Goal: Transaction & Acquisition: Purchase product/service

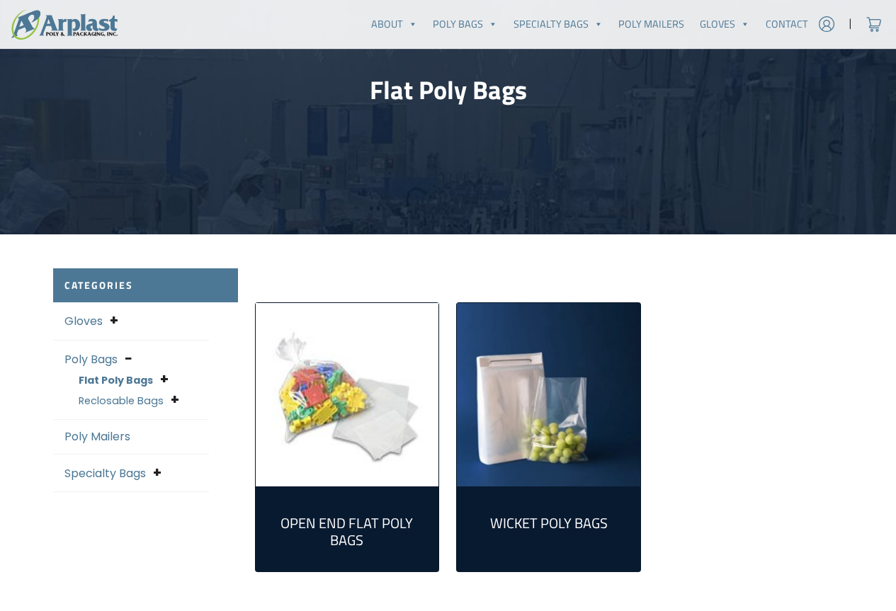
scroll to position [213, 0]
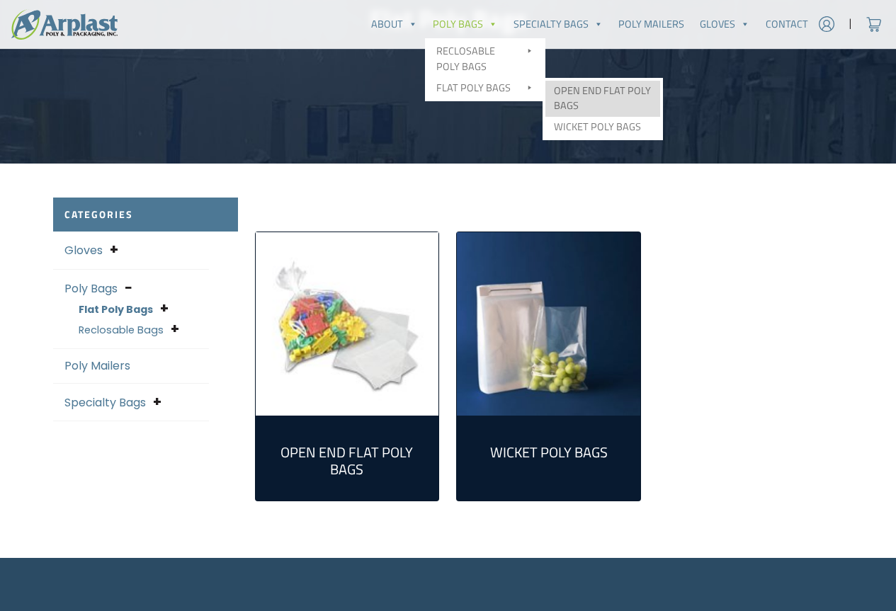
click at [581, 102] on link "Open End Flat Poly Bags" at bounding box center [603, 99] width 115 height 36
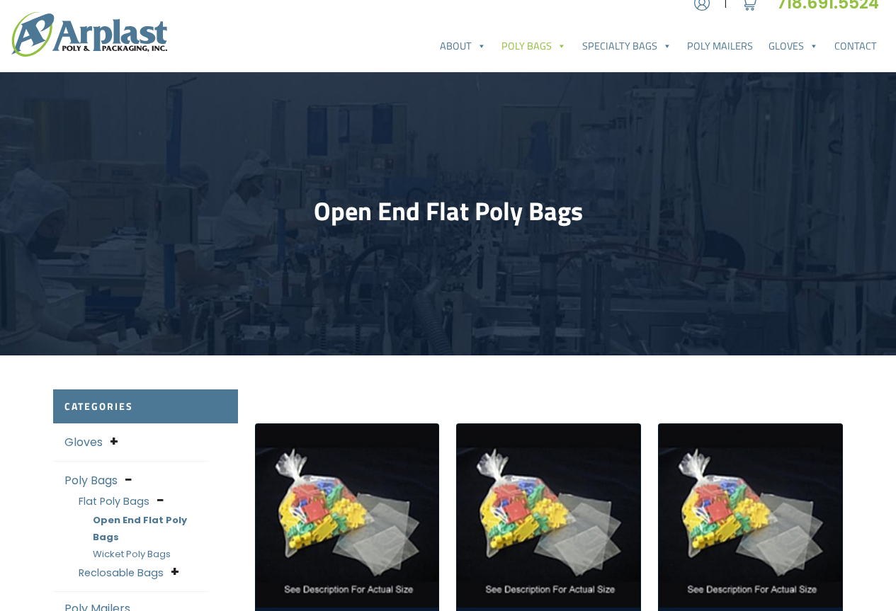
scroll to position [213, 0]
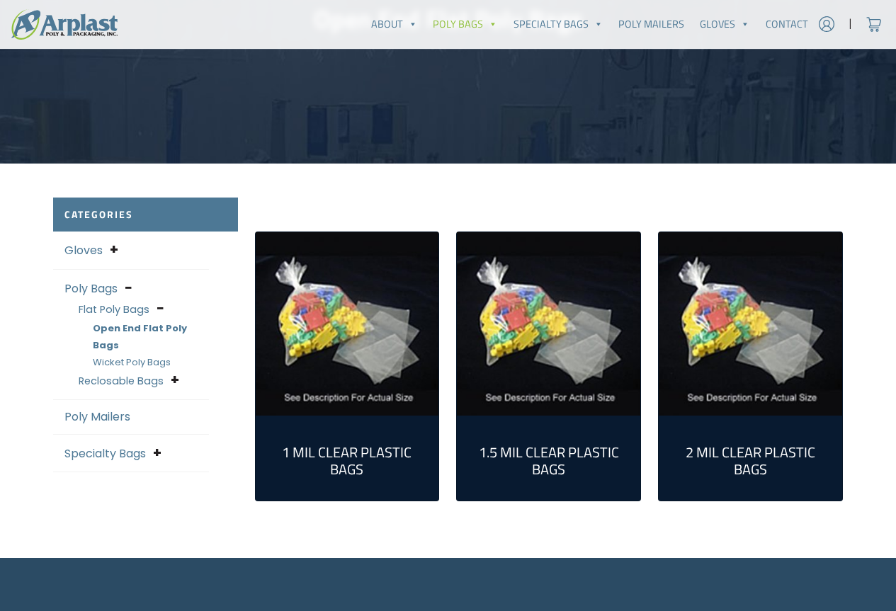
click at [137, 310] on link "Flat Poly Bags" at bounding box center [114, 310] width 71 height 14
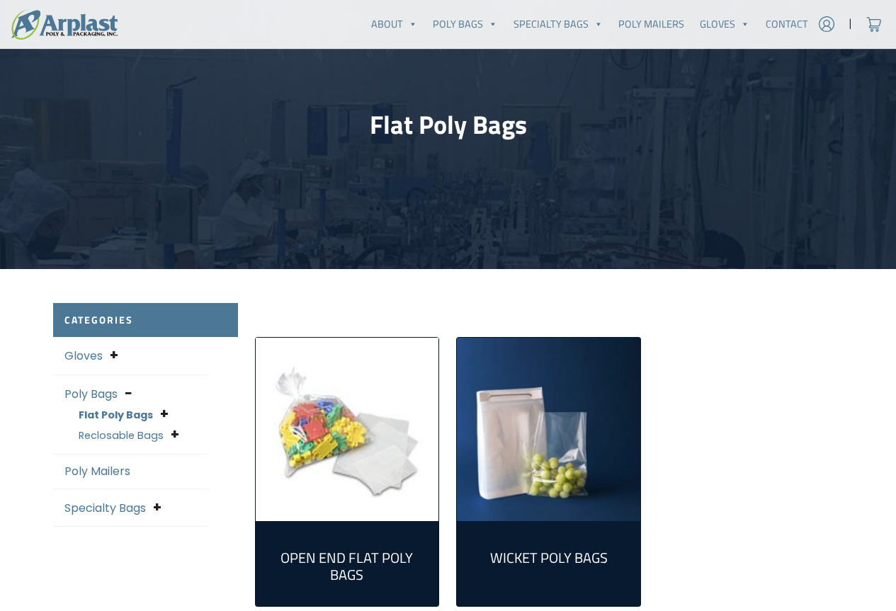
scroll to position [213, 0]
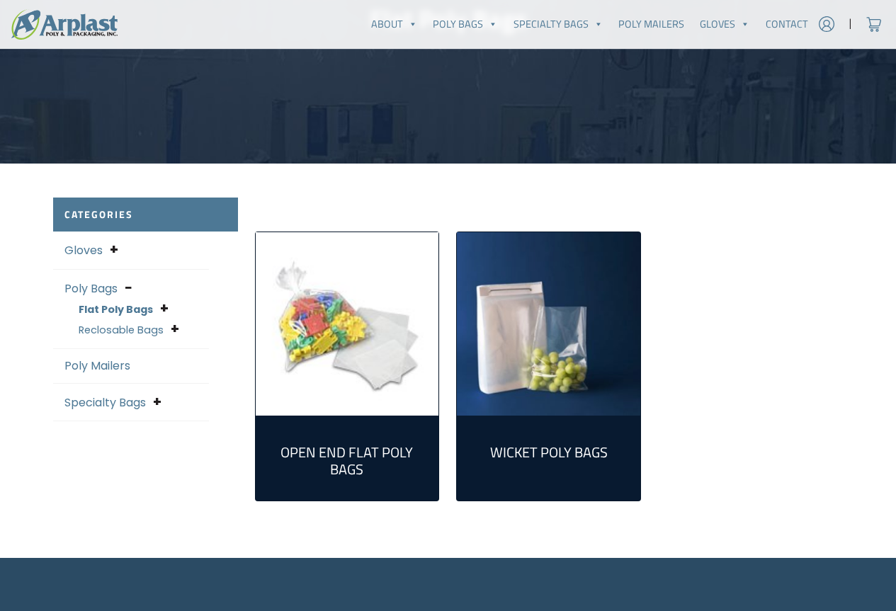
click at [381, 448] on h2 "Open End Flat Poly Bags (298)" at bounding box center [347, 461] width 161 height 34
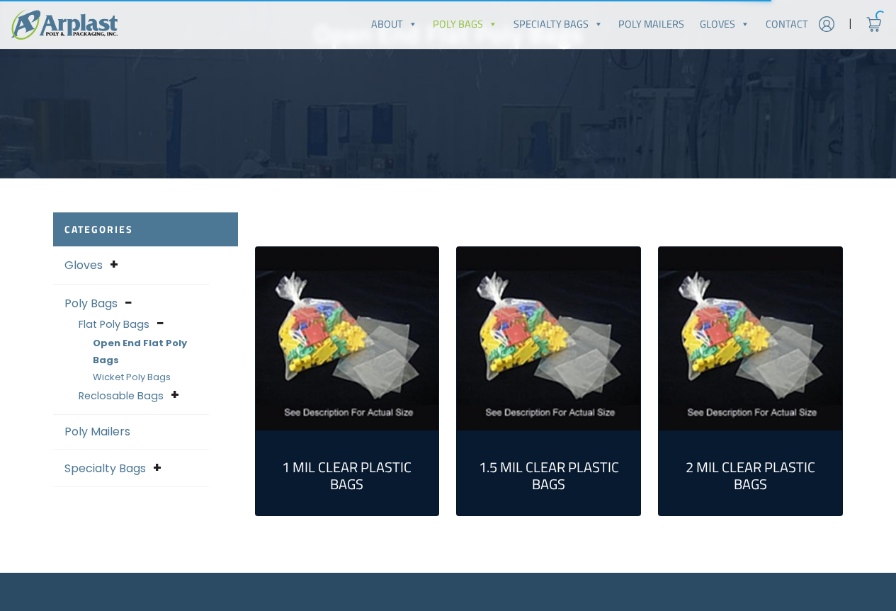
scroll to position [213, 0]
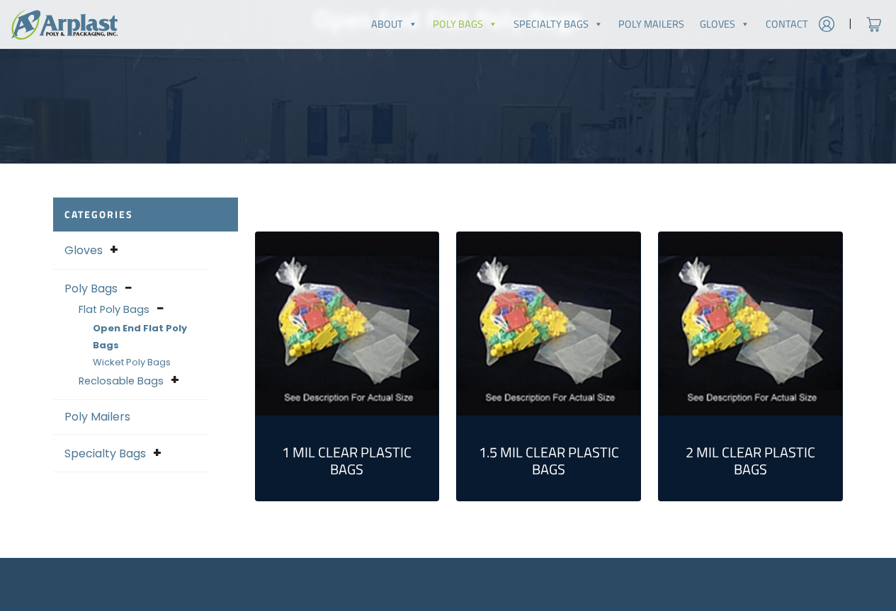
click at [774, 403] on img "Visit product category 2 Mil Clear Plastic Bags" at bounding box center [750, 323] width 183 height 183
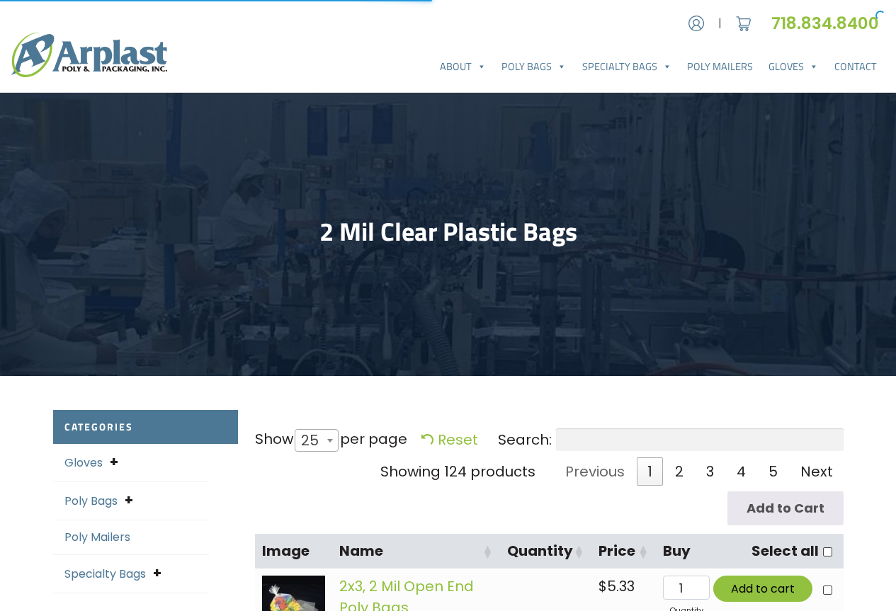
select select "25"
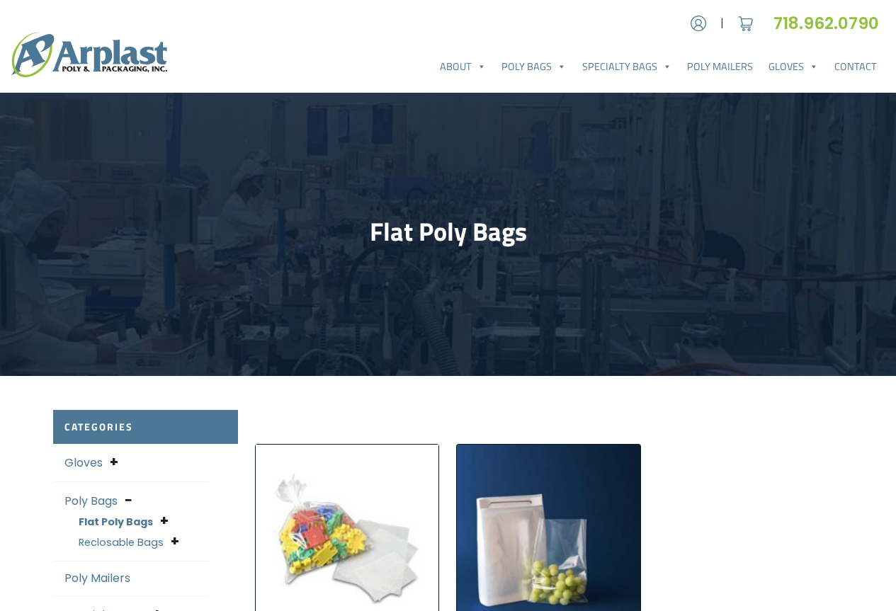
click at [345, 548] on img "Visit product category Open End Flat Poly Bags" at bounding box center [347, 536] width 183 height 183
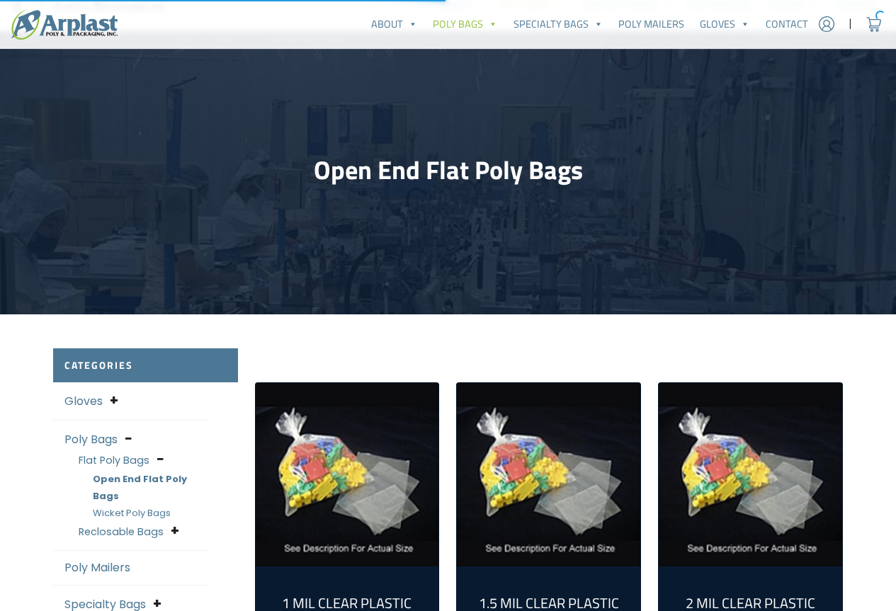
scroll to position [142, 0]
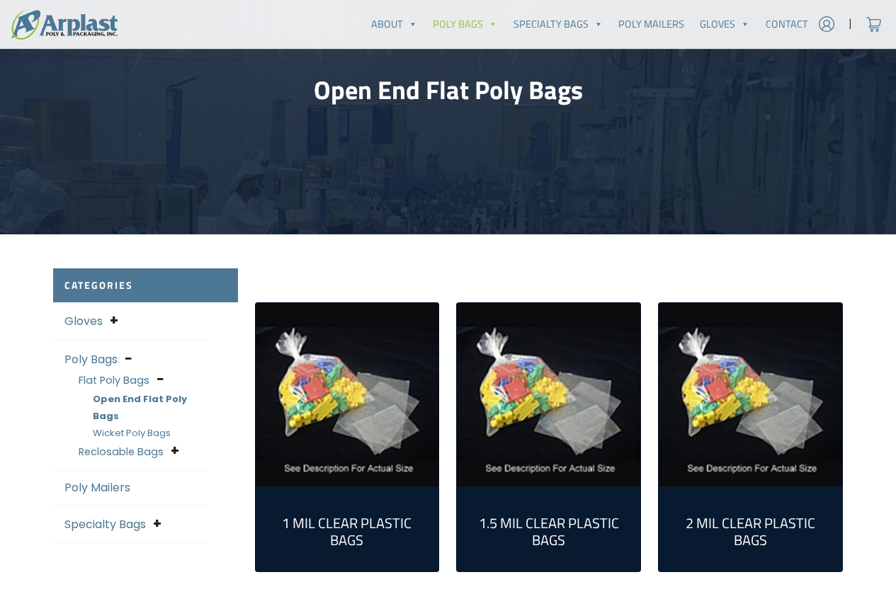
click at [744, 524] on h2 "2 Mil Clear Plastic Bags (124)" at bounding box center [750, 532] width 161 height 34
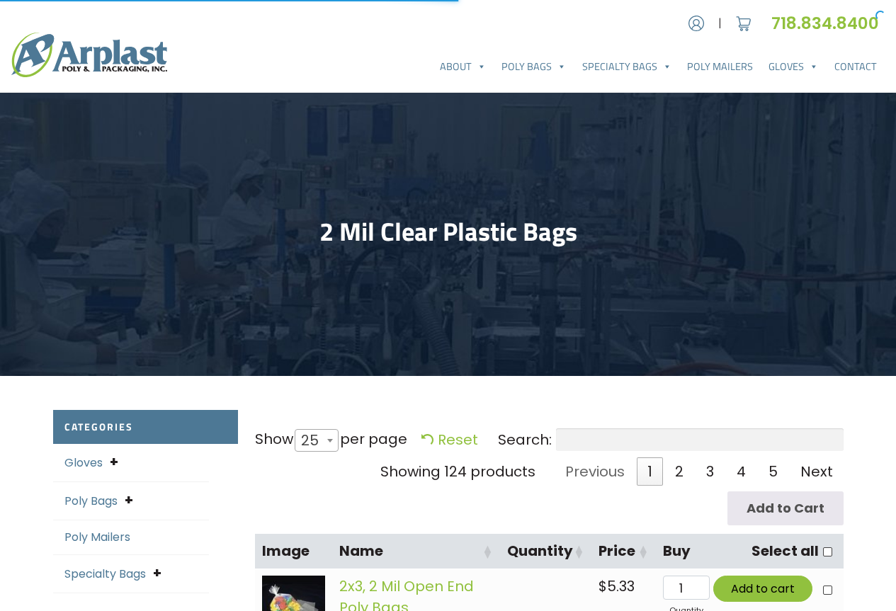
select select "25"
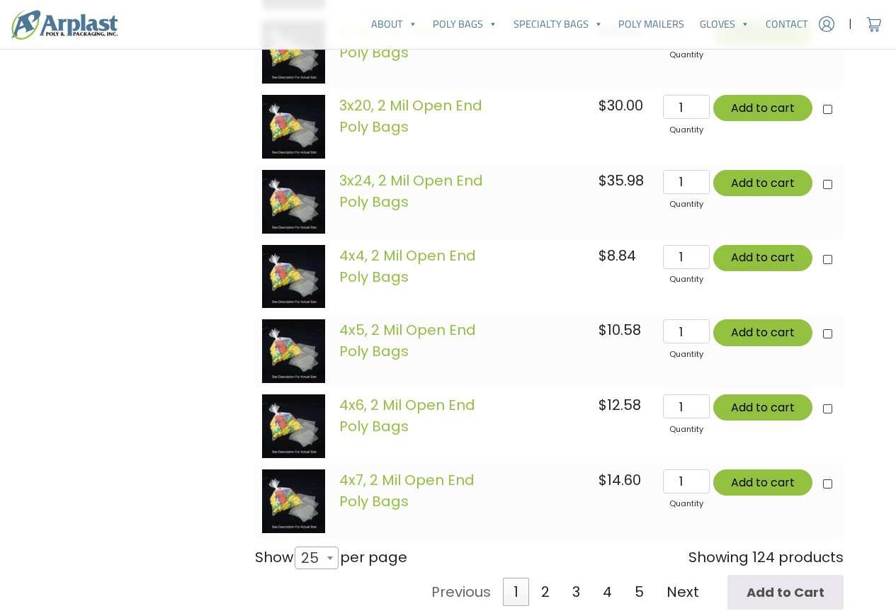
scroll to position [1913, 0]
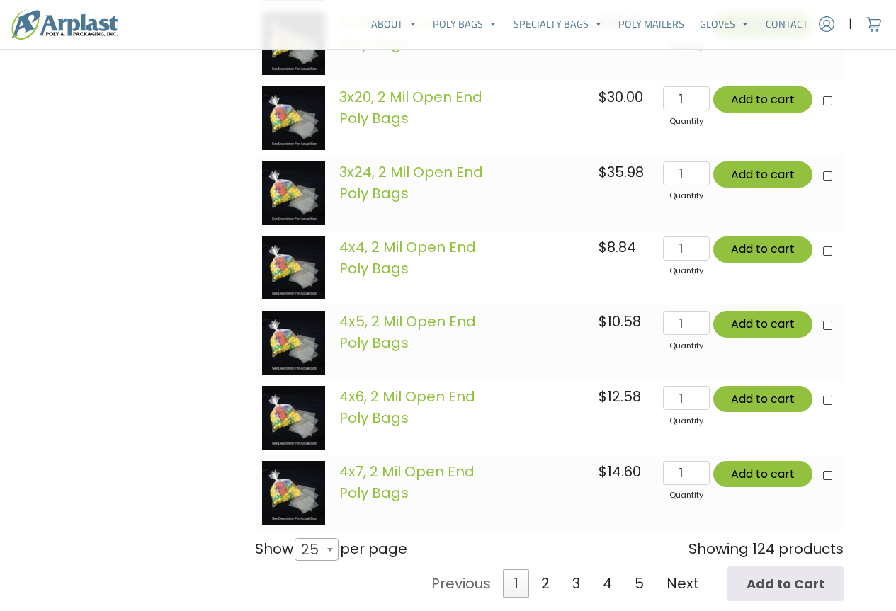
drag, startPoint x: 829, startPoint y: 403, endPoint x: 822, endPoint y: 407, distance: 7.9
click at [822, 407] on div at bounding box center [825, 399] width 24 height 27
click at [825, 402] on input"] "checkbox" at bounding box center [827, 397] width 9 height 9
checkbox input"] "true"
type input "Add 1 item for $12.58"
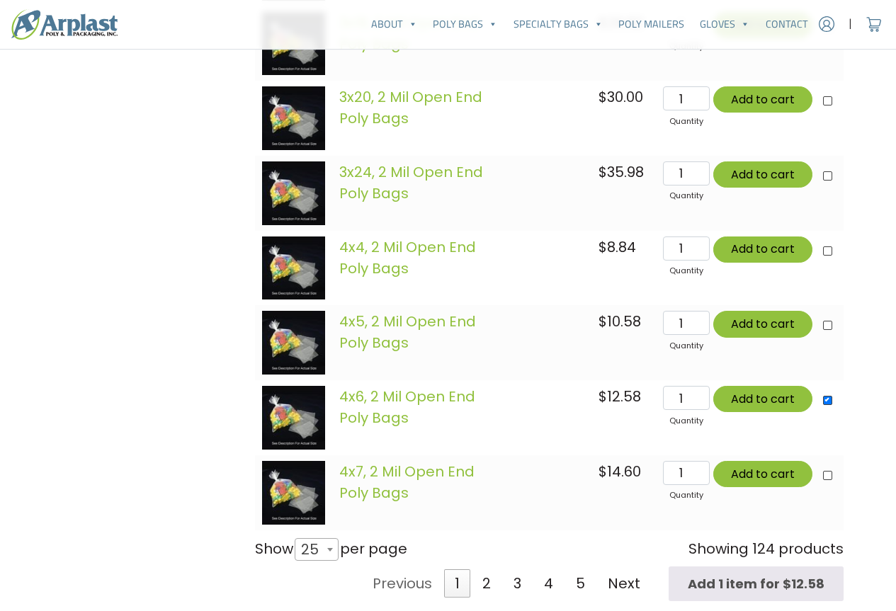
type input "Add 1 item for $12.58"
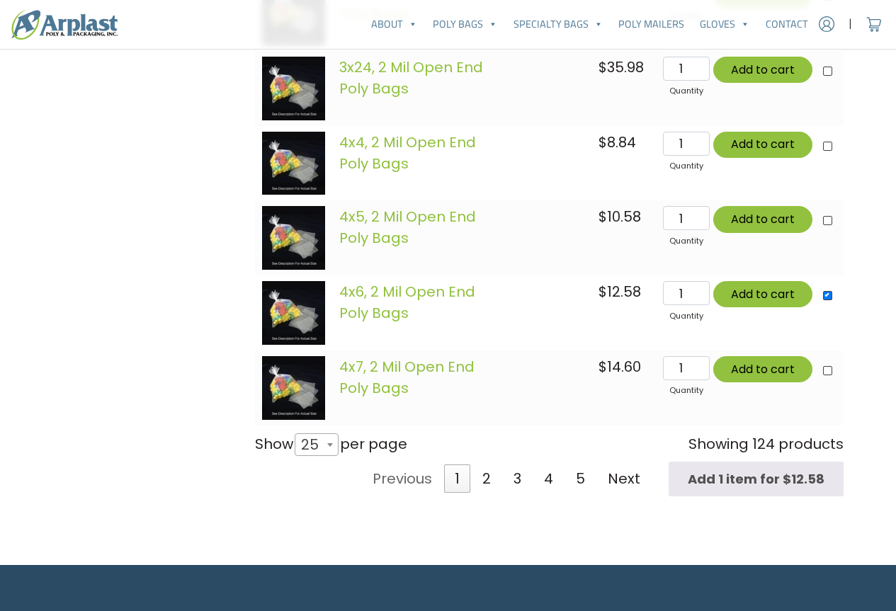
scroll to position [1984, 0]
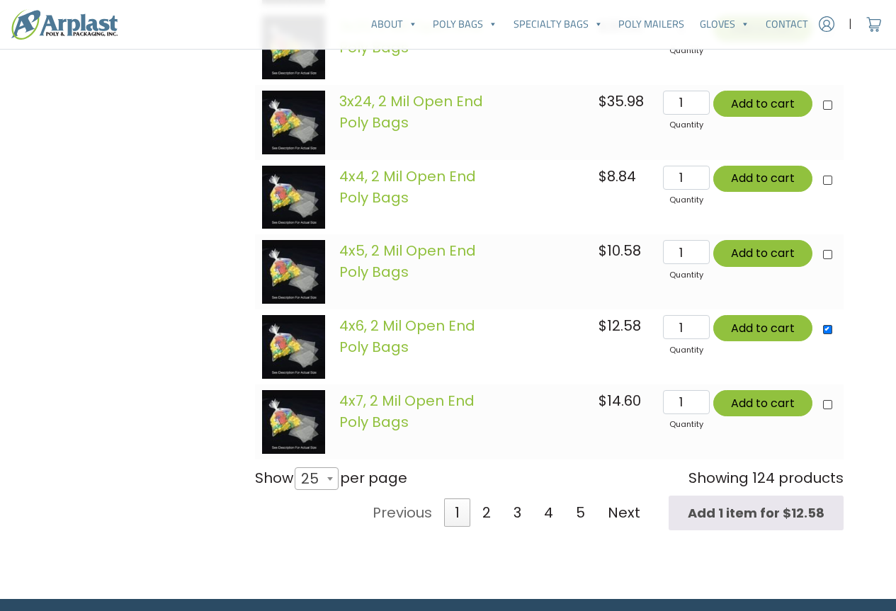
click at [314, 345] on img at bounding box center [294, 347] width 64 height 64
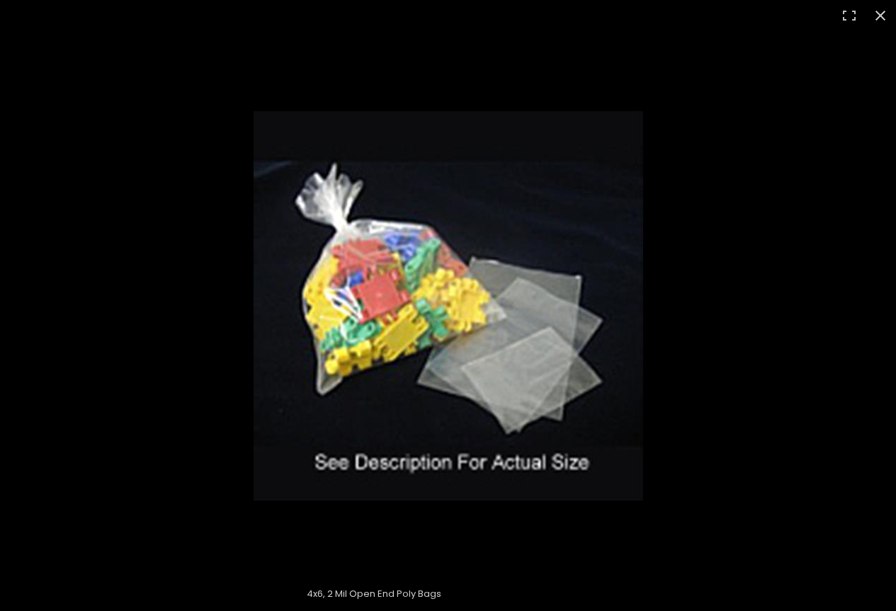
click at [314, 344] on img at bounding box center [449, 306] width 390 height 390
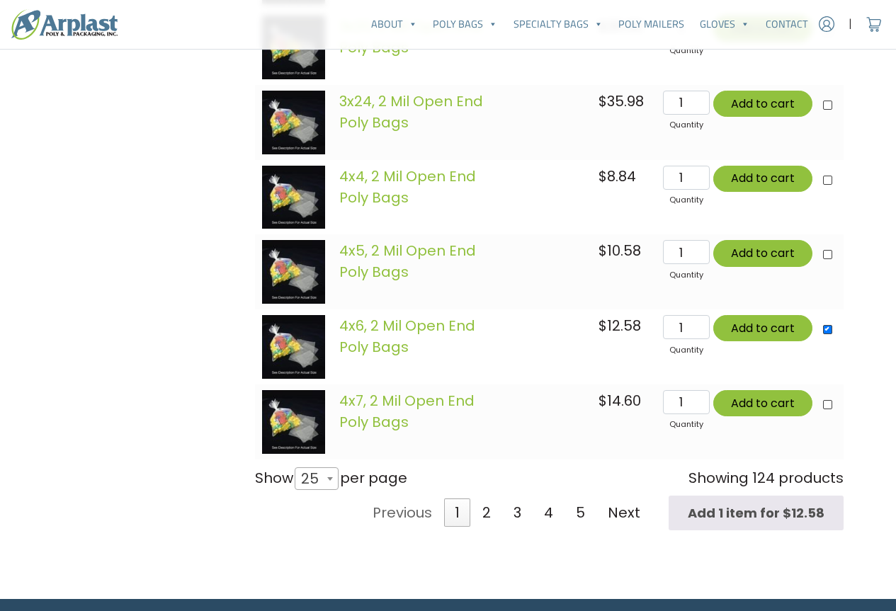
click at [314, 344] on img at bounding box center [294, 347] width 64 height 64
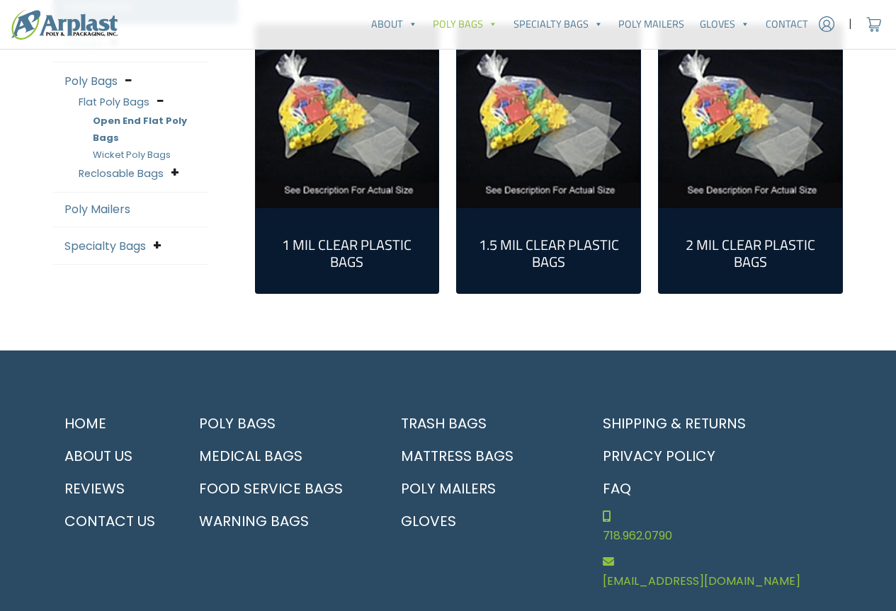
scroll to position [425, 0]
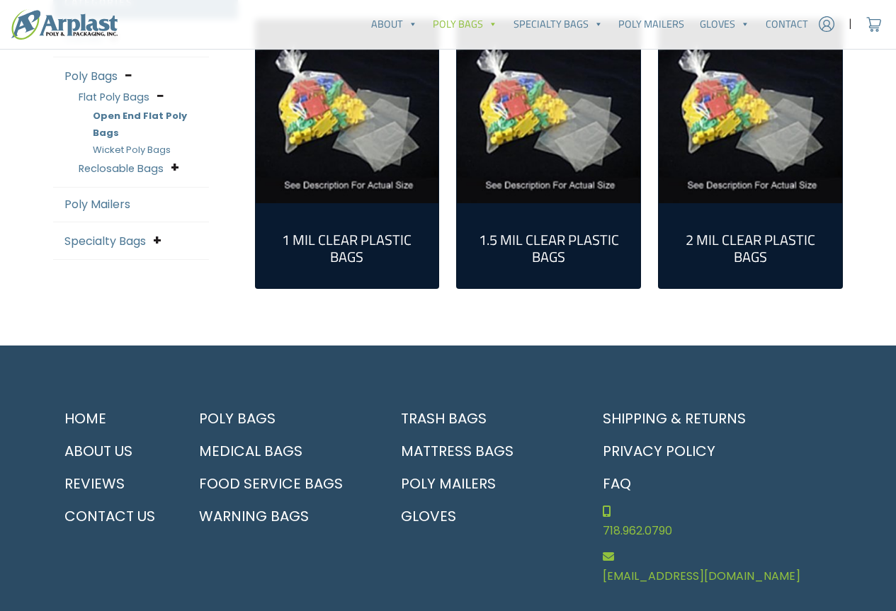
click at [735, 240] on h2 "2 Mil Clear Plastic Bags (124)" at bounding box center [750, 249] width 161 height 34
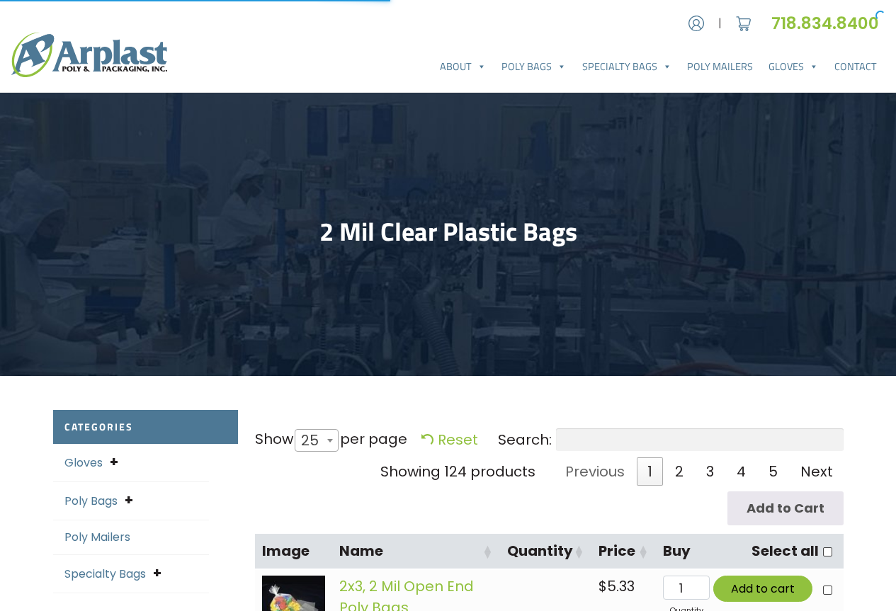
select select "25"
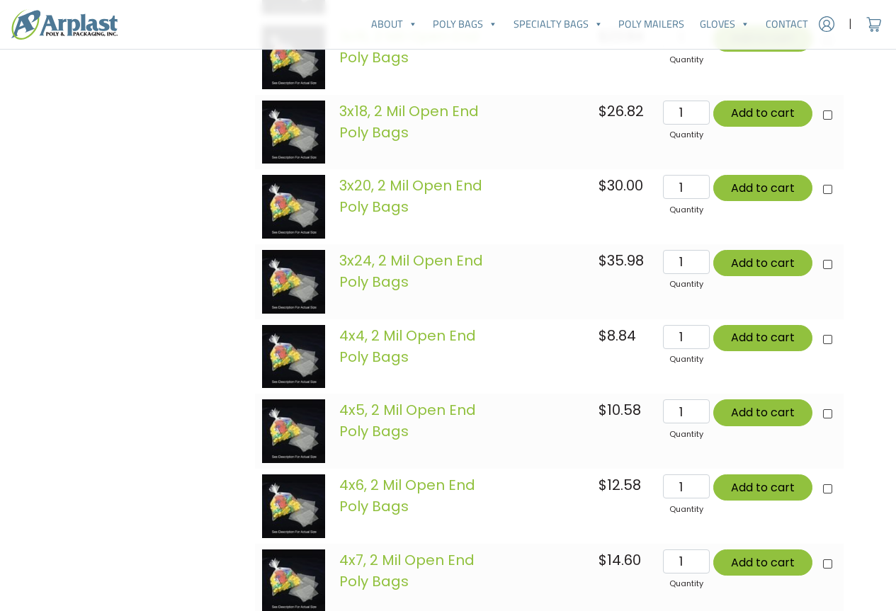
scroll to position [1913, 0]
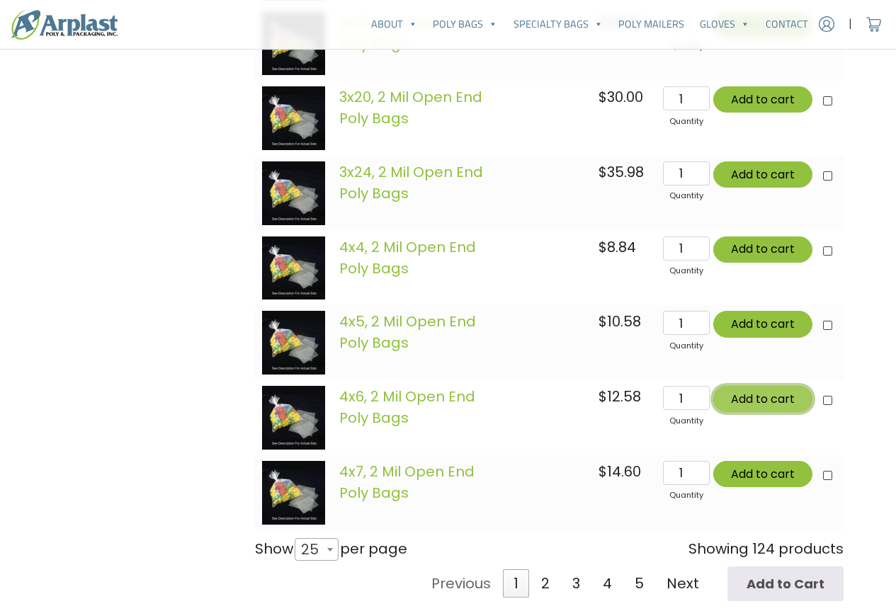
click at [737, 402] on button "Add to cart" at bounding box center [762, 399] width 99 height 26
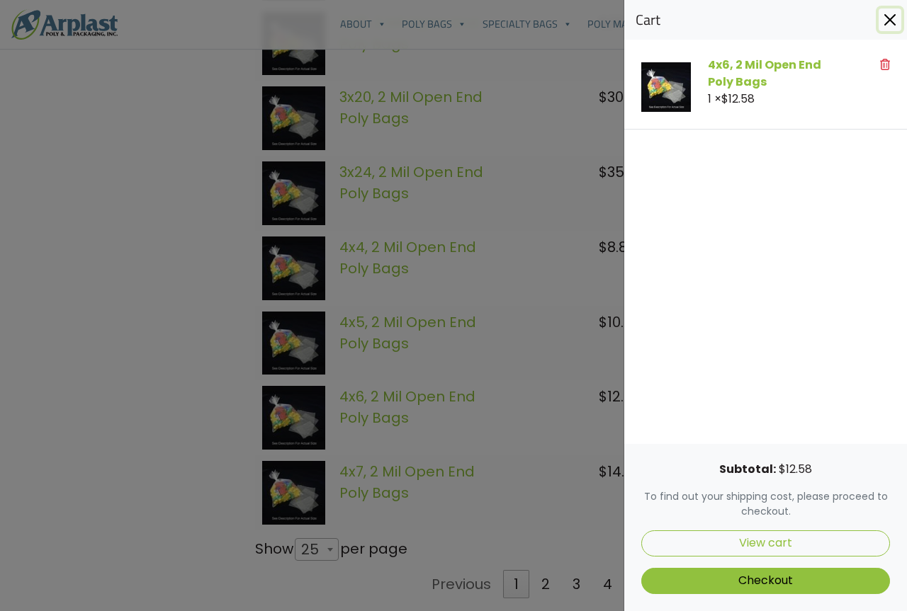
click at [884, 20] on button "Close" at bounding box center [889, 20] width 23 height 23
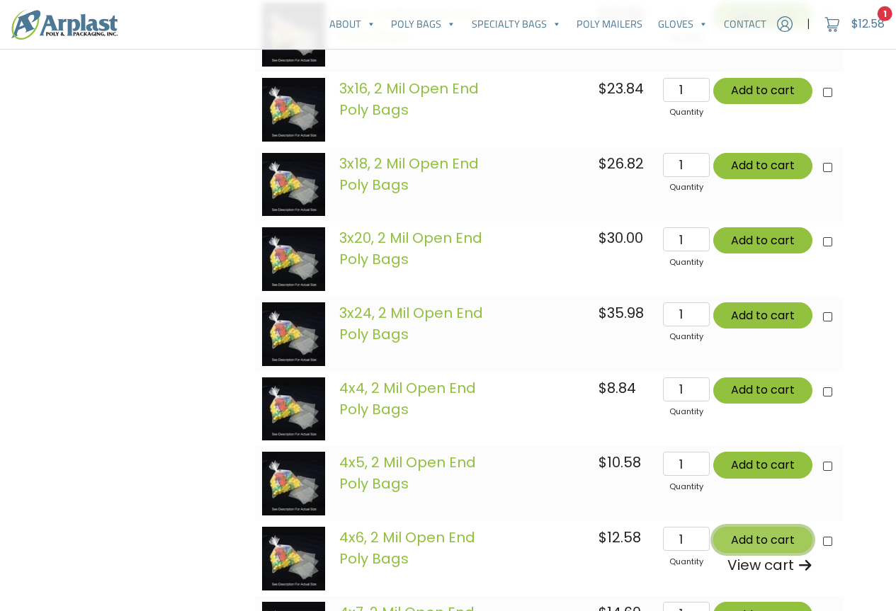
scroll to position [1771, 0]
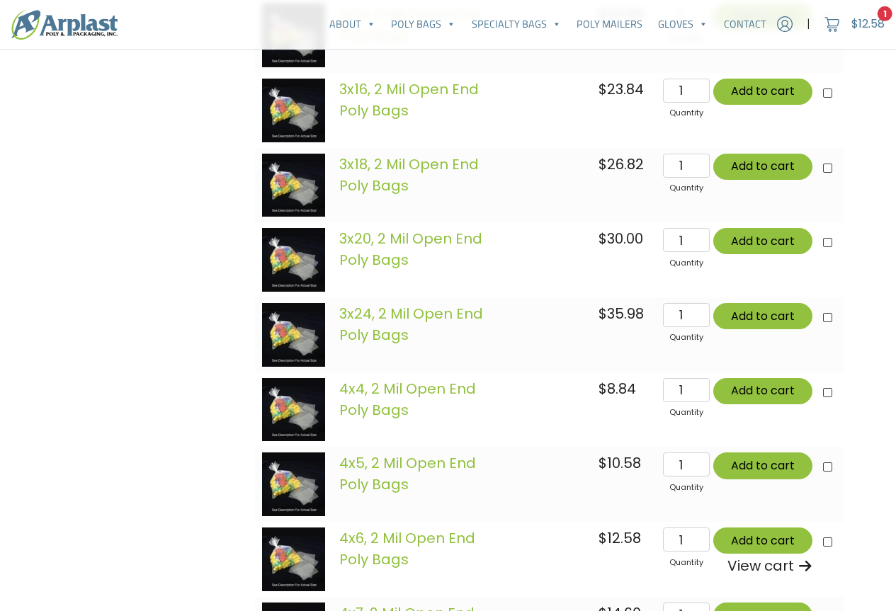
click at [543, 560] on td at bounding box center [545, 559] width 91 height 75
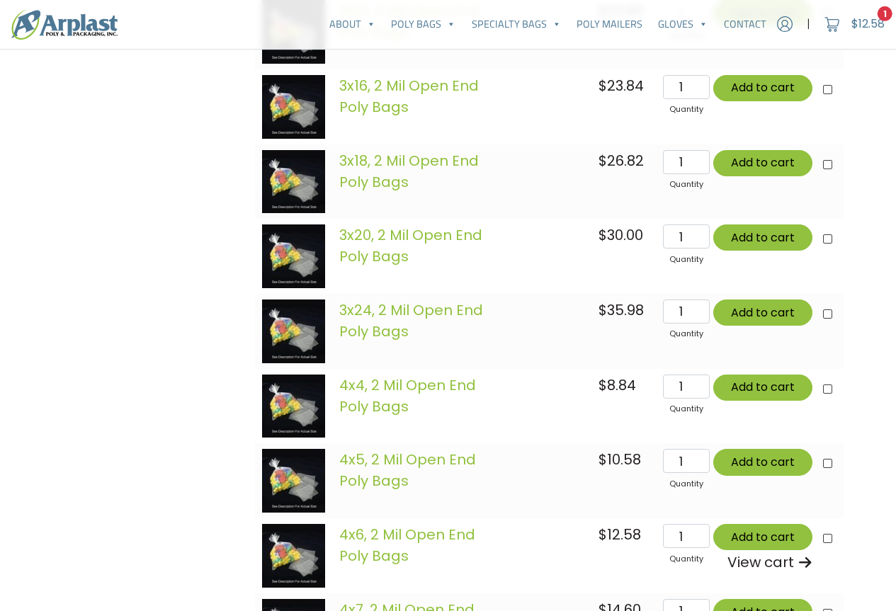
scroll to position [1846, 0]
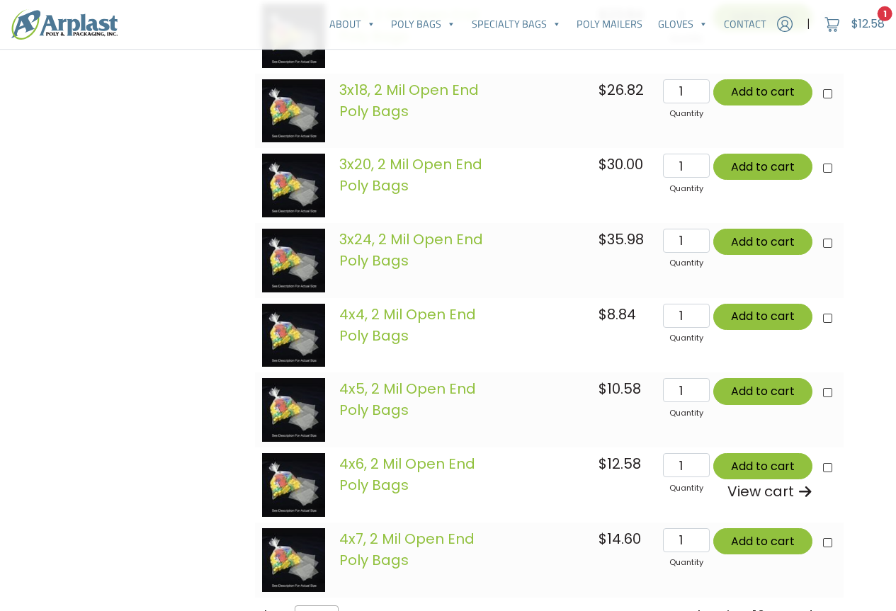
click at [691, 477] on div "4x6, 2 Mil Open End Poly Bags quantity 1" at bounding box center [686, 465] width 46 height 24
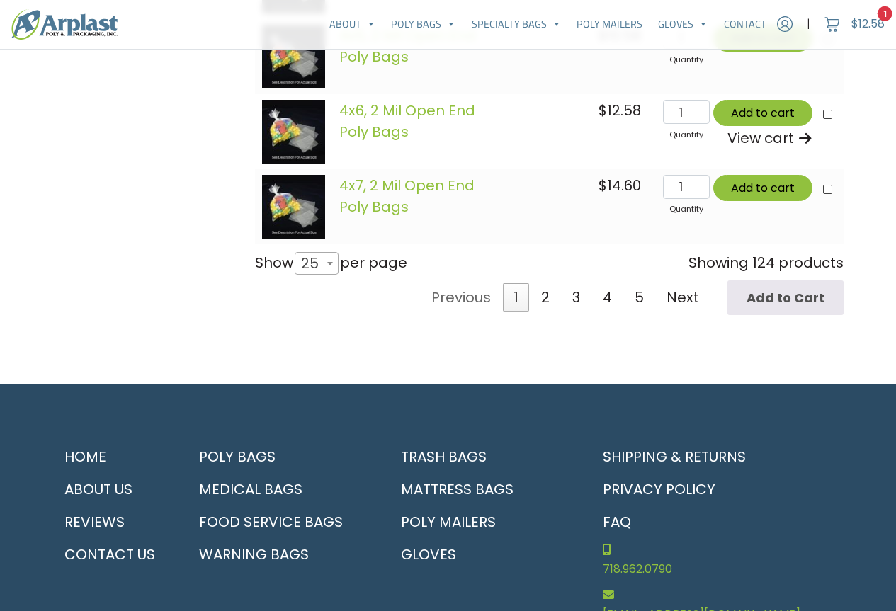
scroll to position [2224, 0]
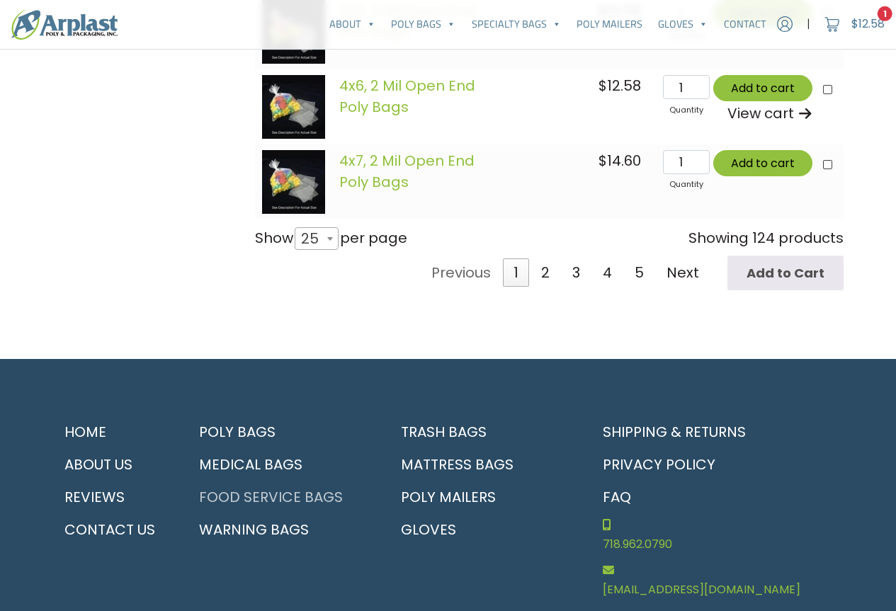
click at [322, 500] on link "Food Service Bags" at bounding box center [280, 497] width 185 height 33
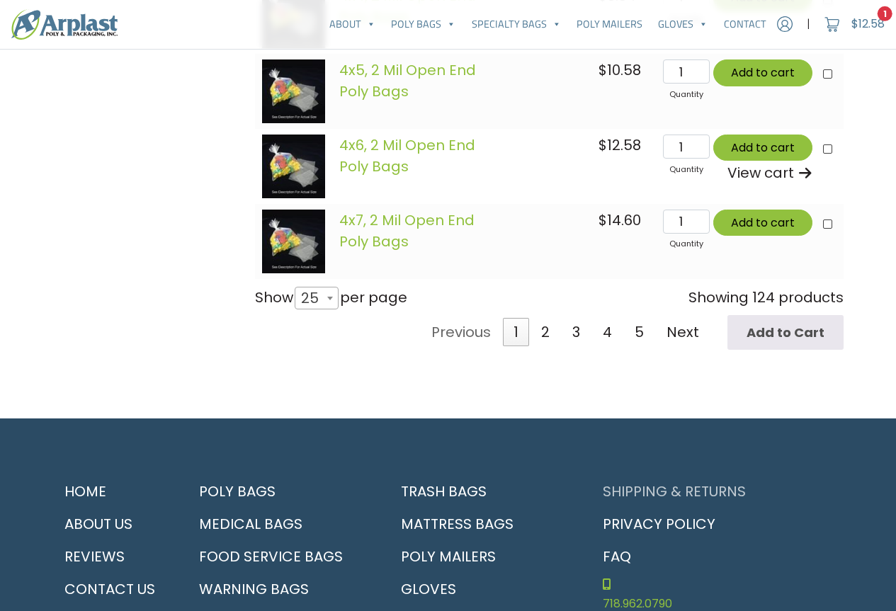
scroll to position [2082, 0]
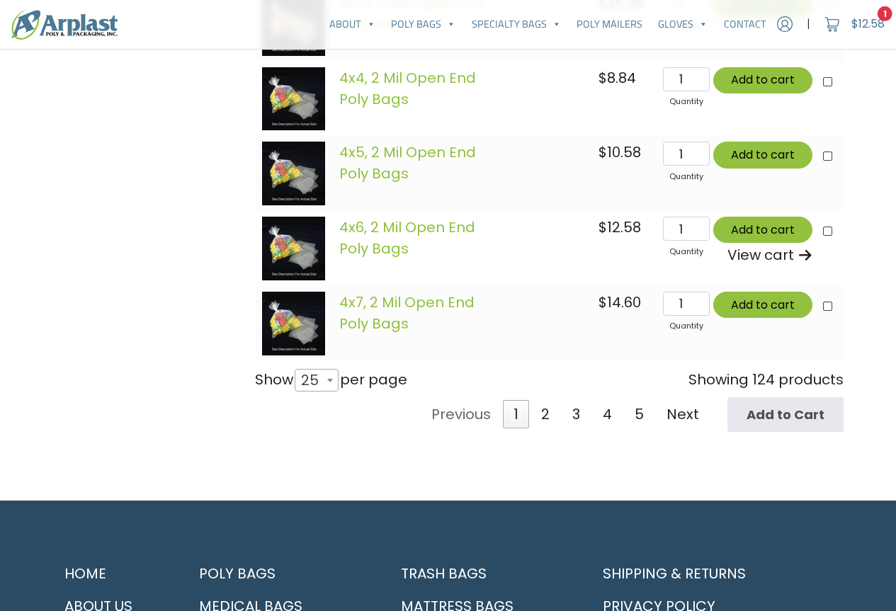
click at [762, 256] on link "View cart" at bounding box center [737, 254] width 149 height 21
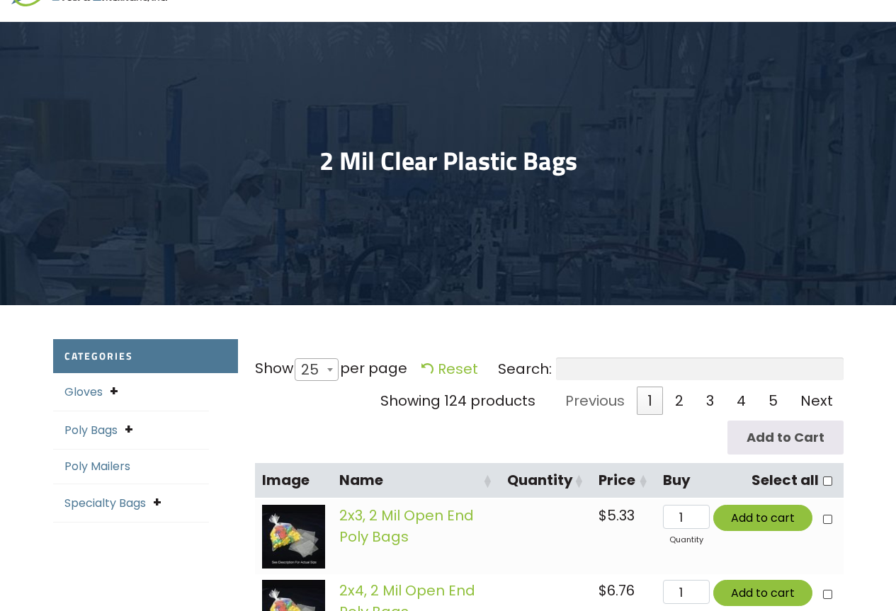
scroll to position [0, 0]
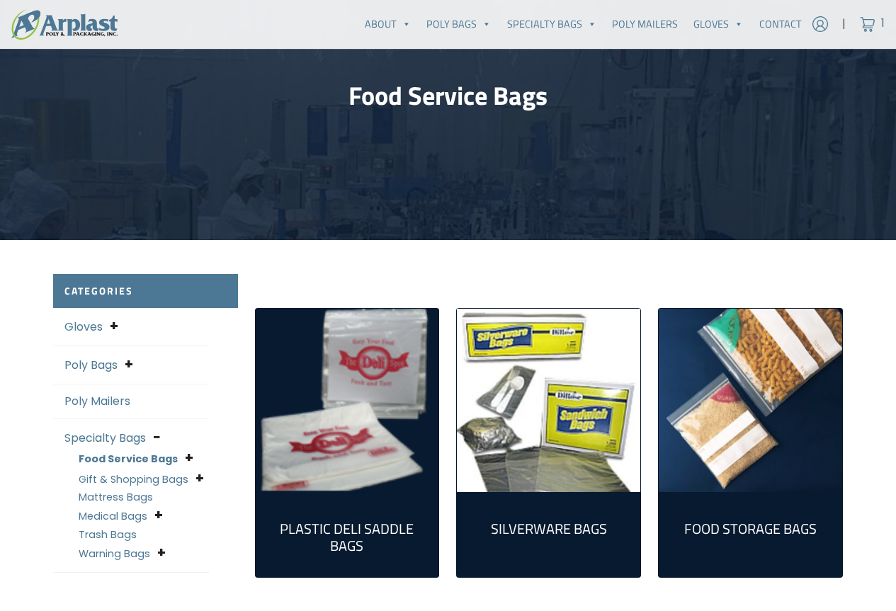
scroll to position [142, 0]
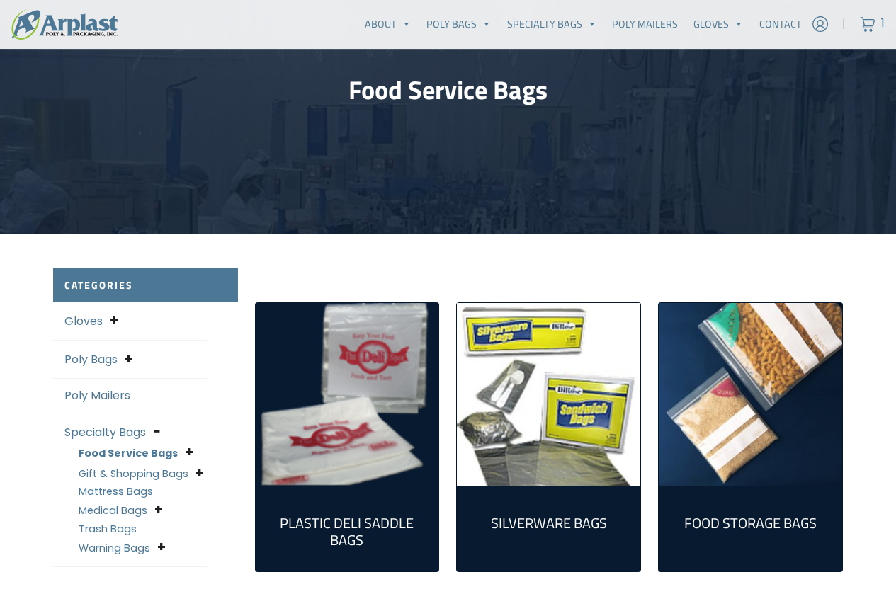
click at [763, 523] on h2 "Food Storage Bags (1)" at bounding box center [750, 523] width 161 height 17
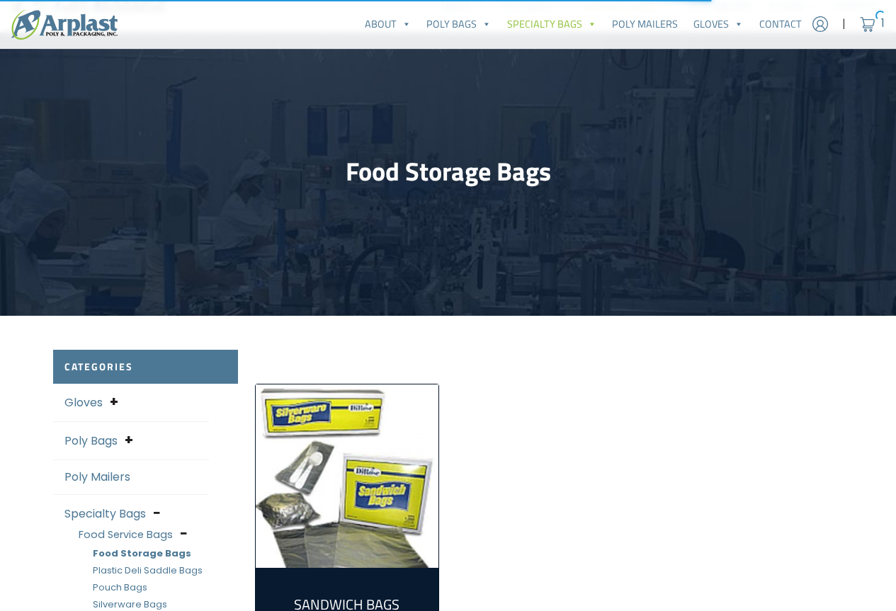
scroll to position [142, 0]
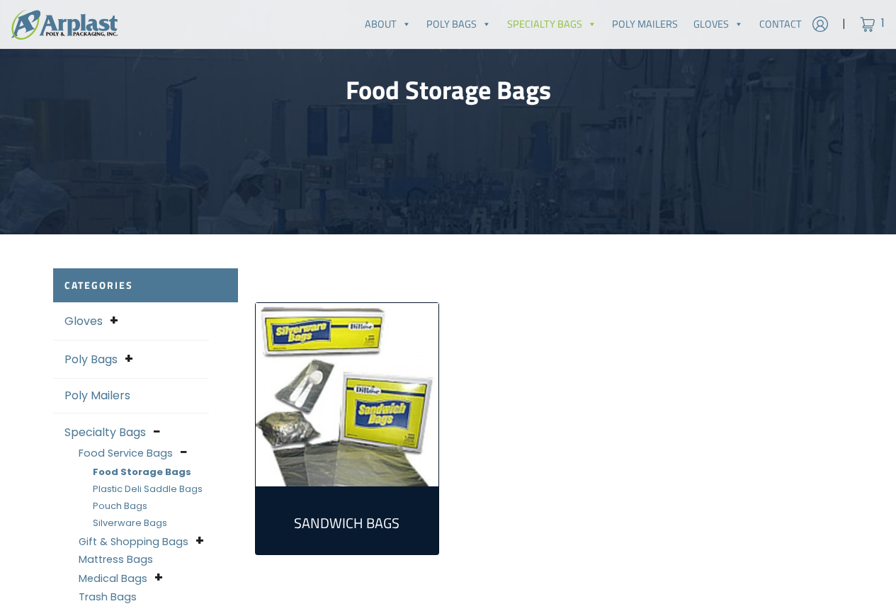
click at [98, 358] on link "Poly Bags" at bounding box center [90, 359] width 53 height 16
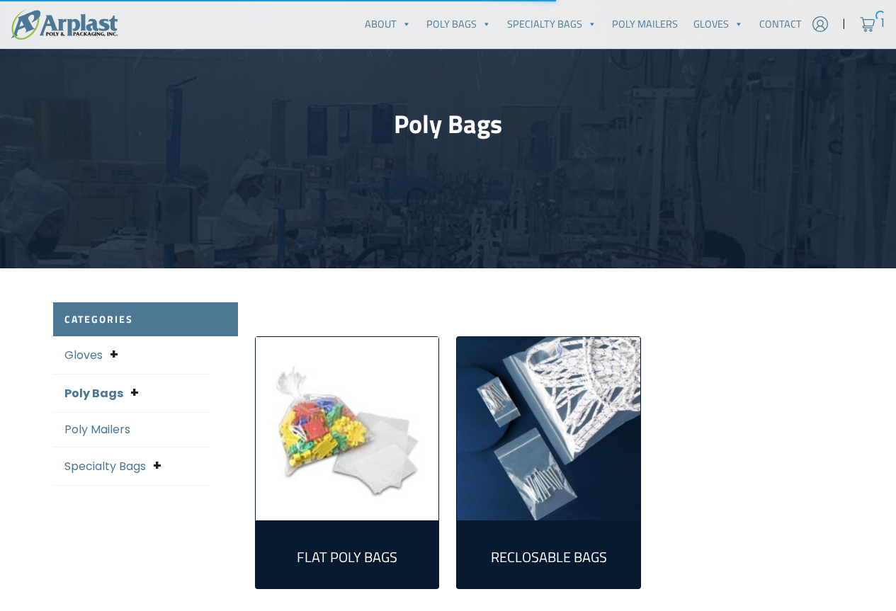
scroll to position [142, 0]
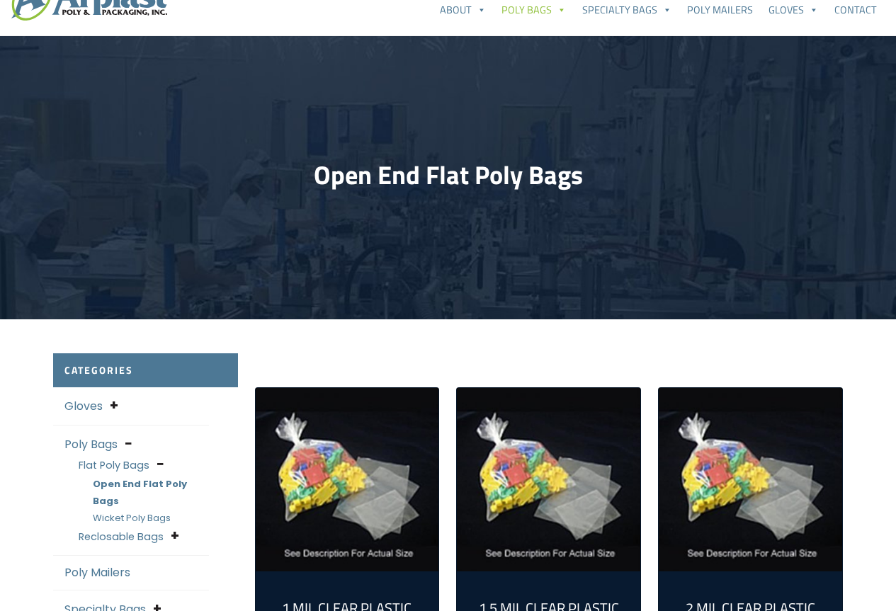
scroll to position [142, 0]
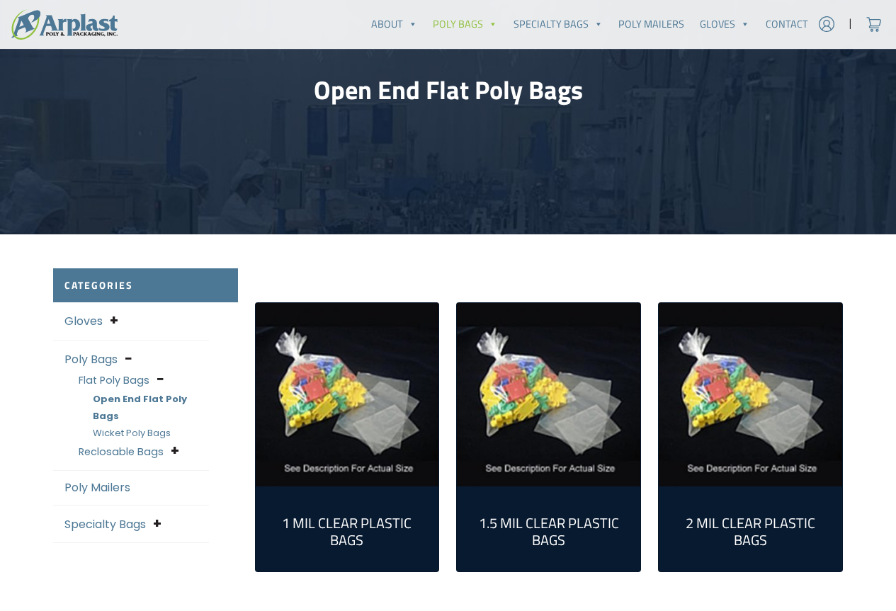
click at [128, 445] on link "Reclosable Bags" at bounding box center [121, 452] width 85 height 14
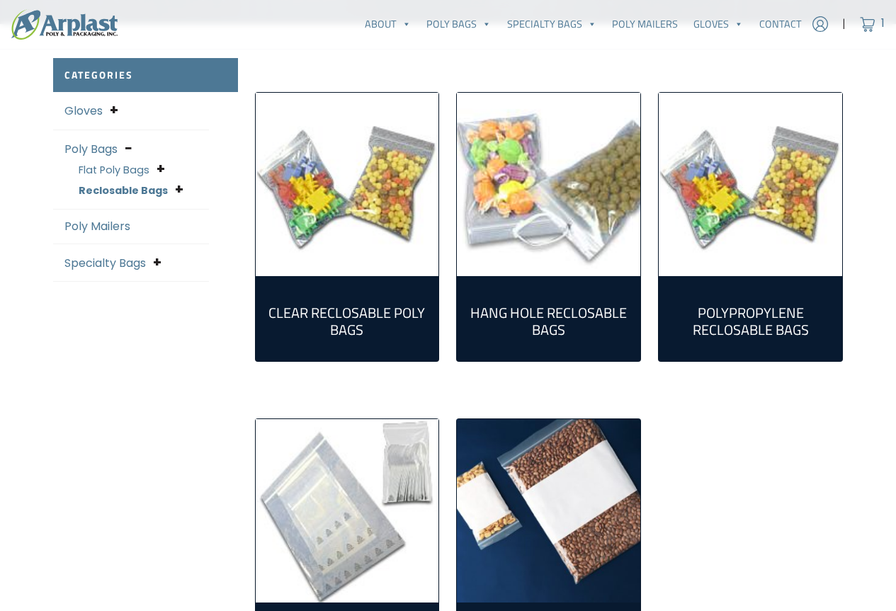
scroll to position [354, 0]
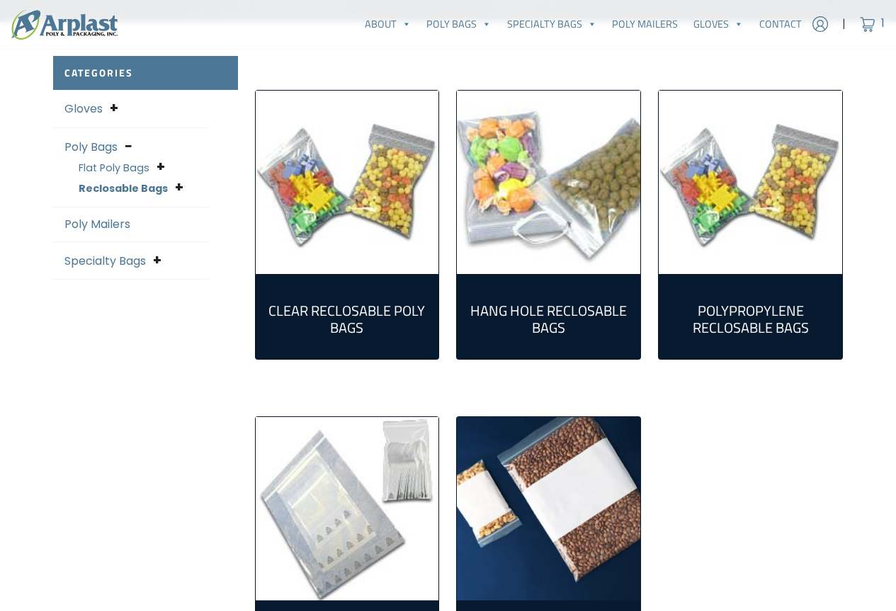
click at [382, 322] on h2 "Clear Reclosable Poly Bags (86)" at bounding box center [347, 320] width 161 height 34
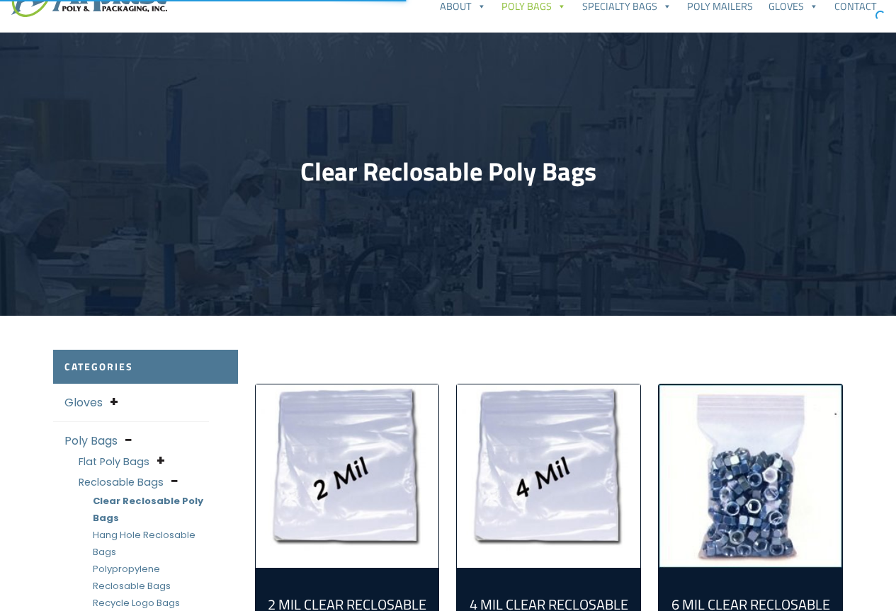
scroll to position [213, 0]
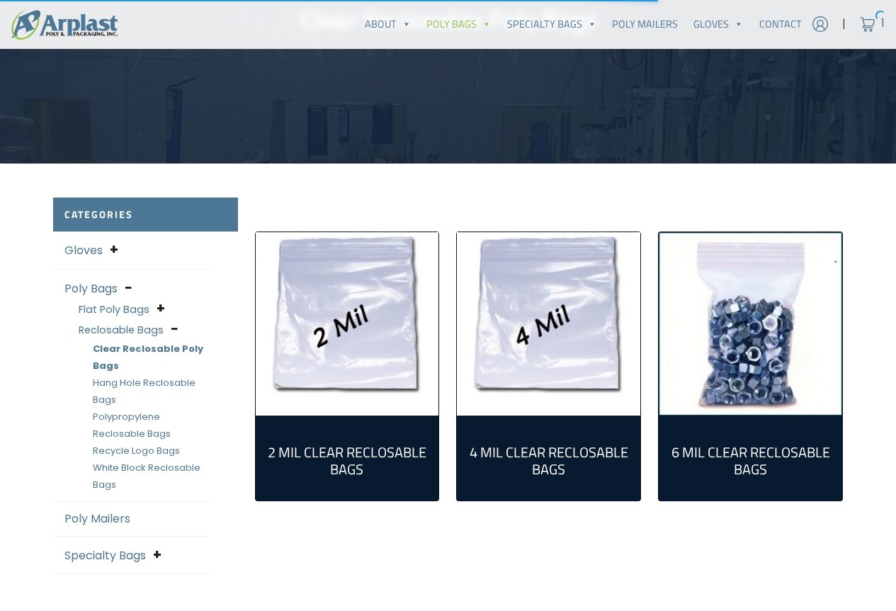
click at [377, 323] on img "Visit product category 2 Mil Clear Reclosable Bags" at bounding box center [347, 323] width 183 height 183
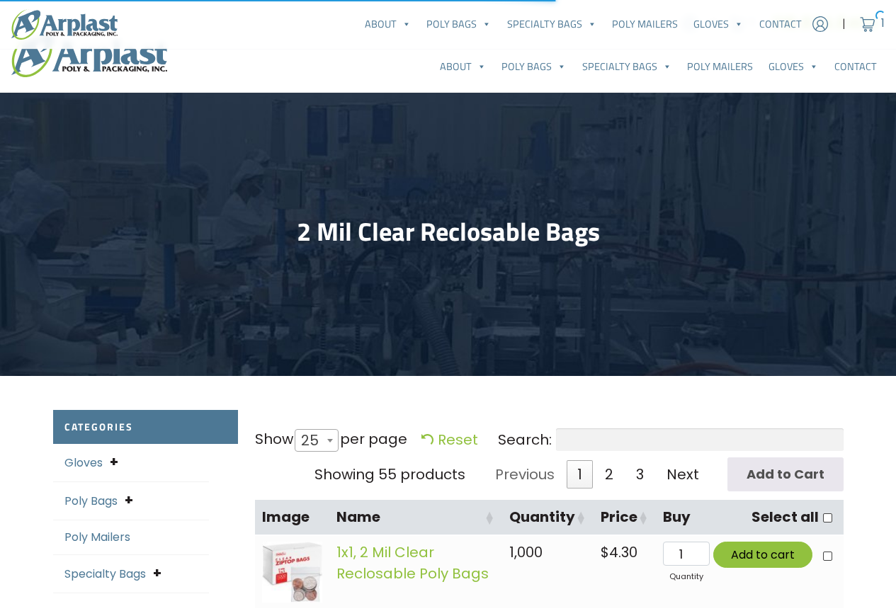
select select "25"
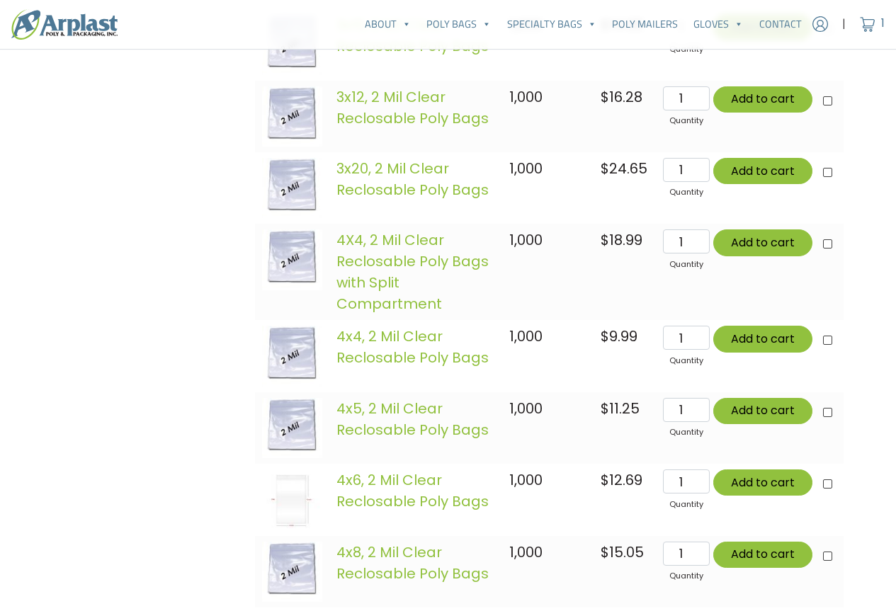
scroll to position [1629, 0]
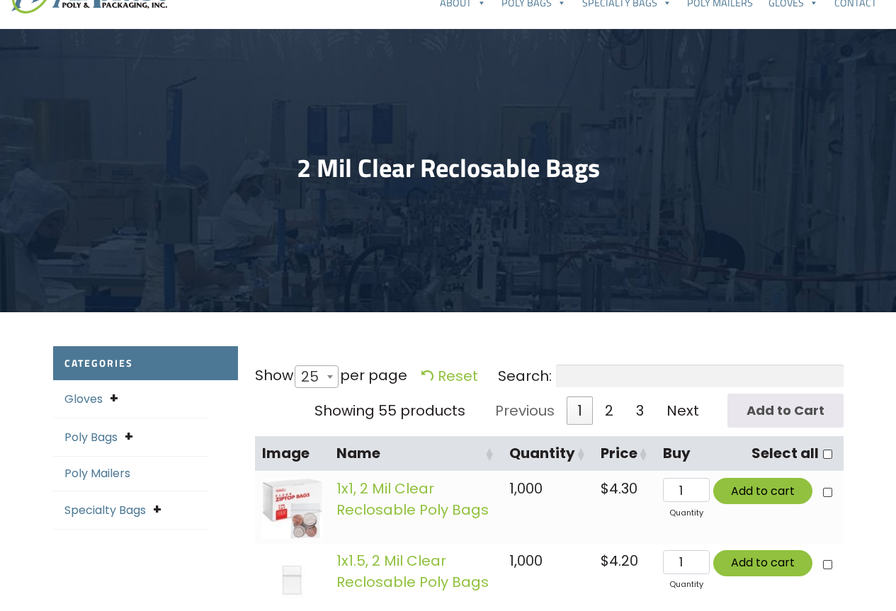
scroll to position [0, 0]
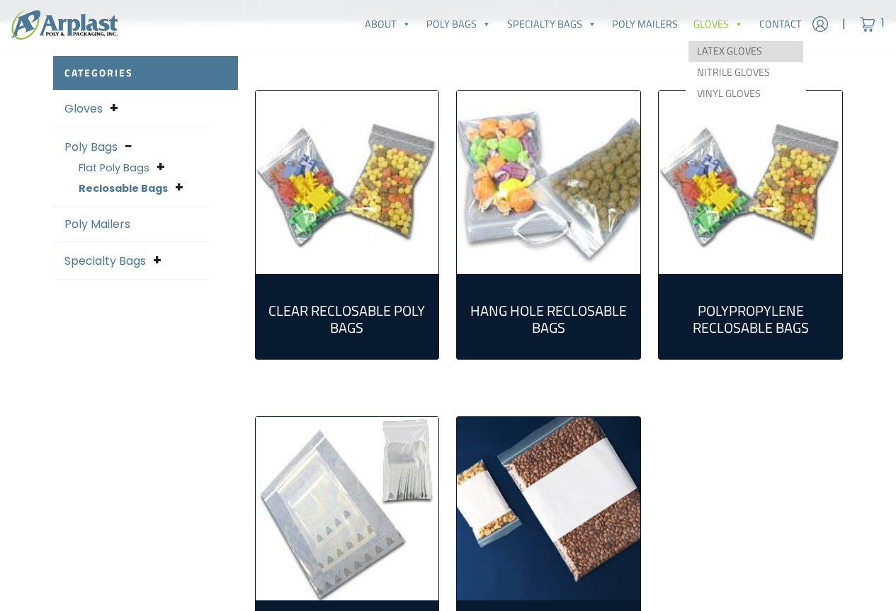
click at [738, 48] on link "Latex Gloves" at bounding box center [746, 51] width 115 height 21
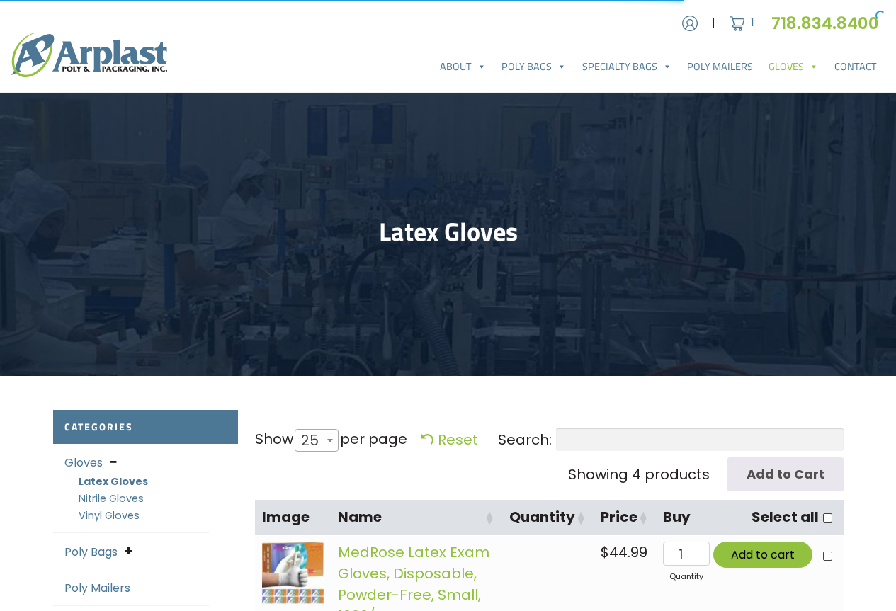
select select "25"
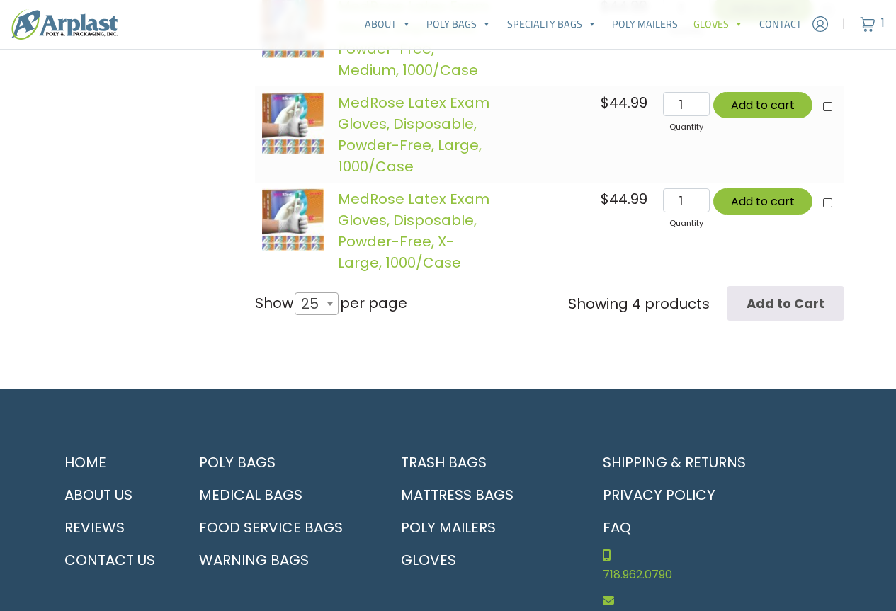
scroll to position [628, 0]
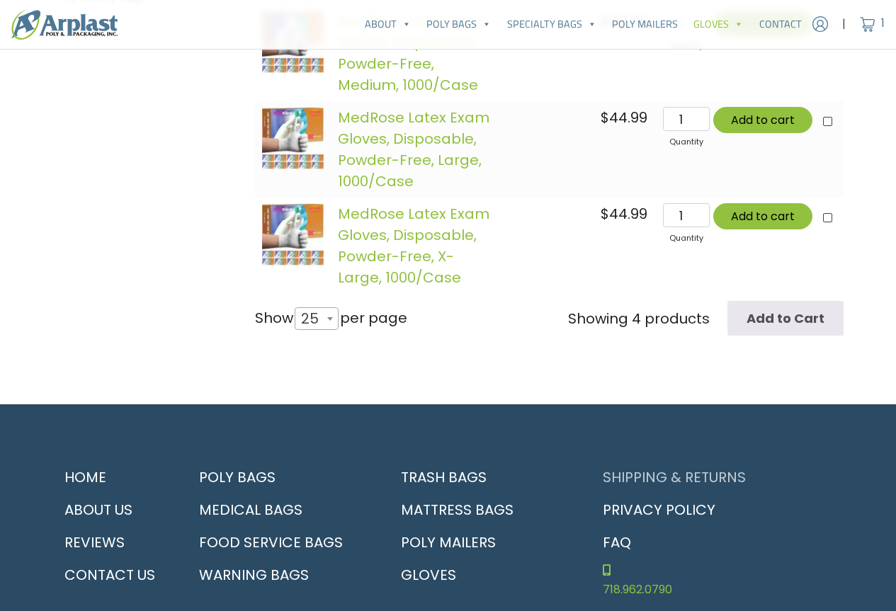
click at [786, 471] on link "Shipping & Returns" at bounding box center [718, 477] width 252 height 33
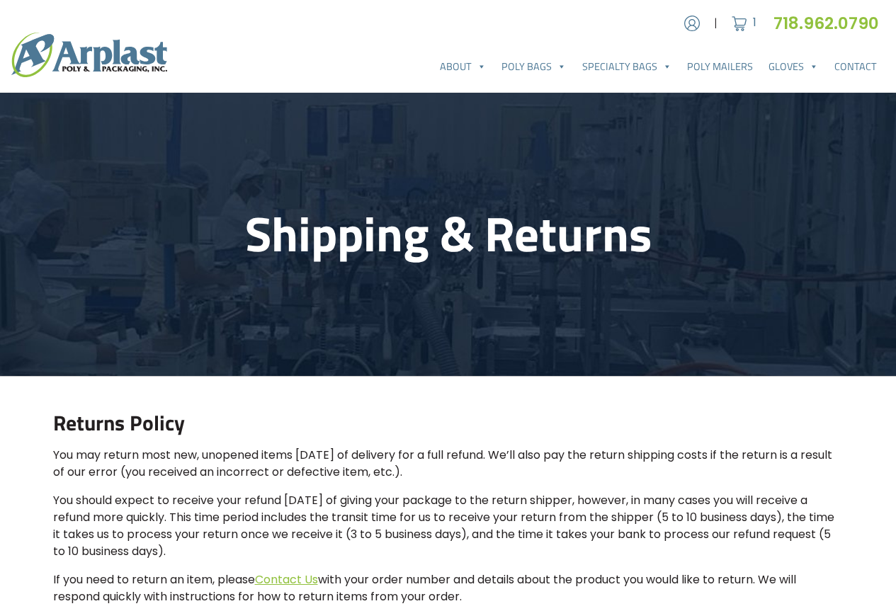
click at [857, 503] on main "Shipping & Returns Returns Policy You may return most new, unopened items withi…" at bounding box center [448, 458] width 896 height 731
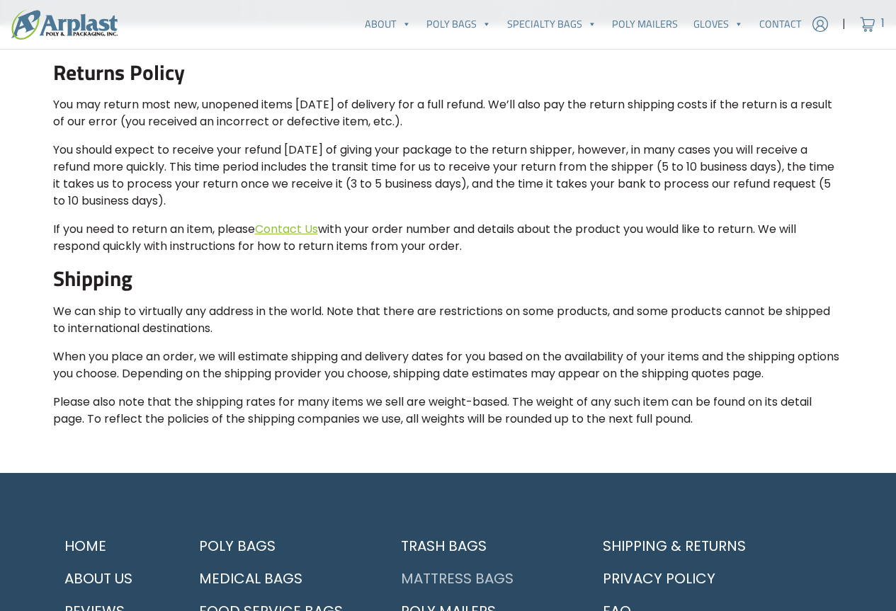
scroll to position [496, 0]
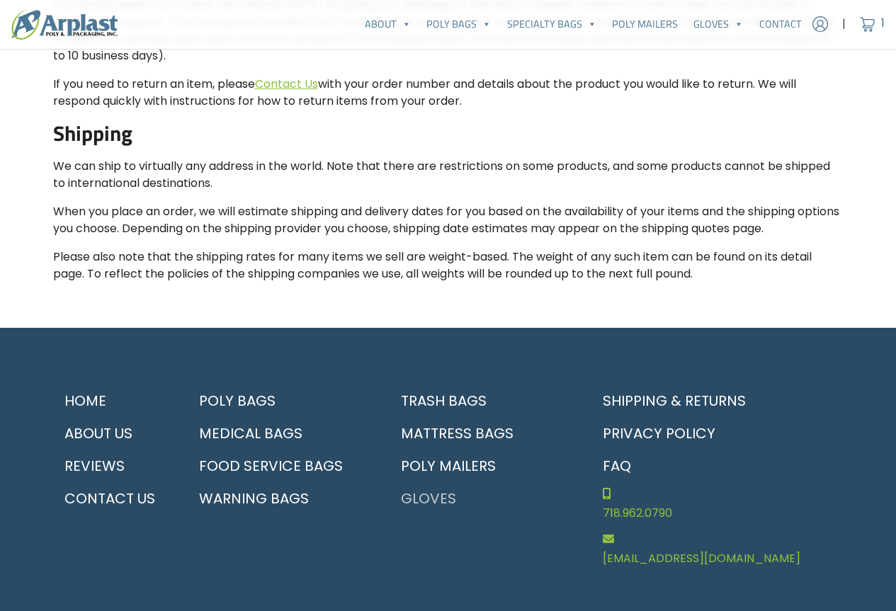
click at [441, 495] on link "Gloves" at bounding box center [482, 498] width 185 height 33
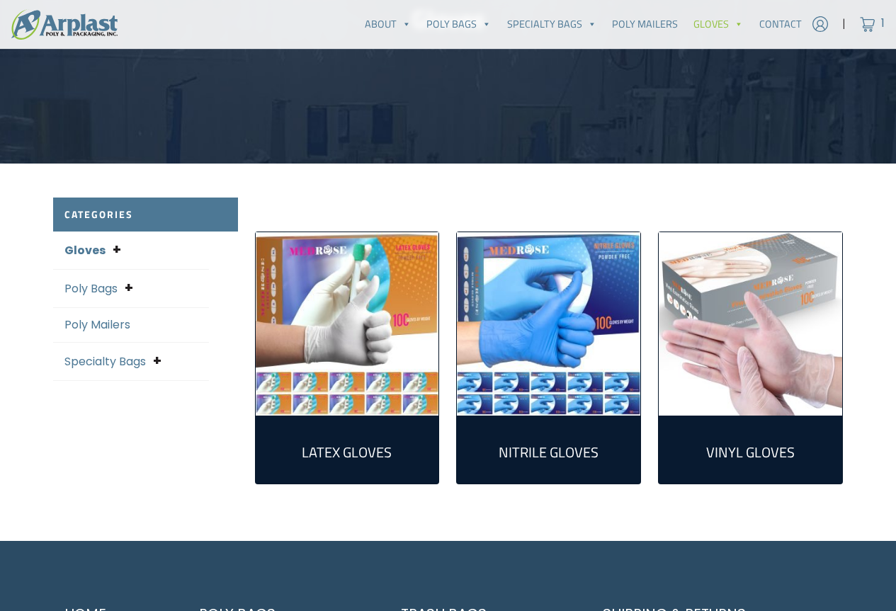
scroll to position [71, 0]
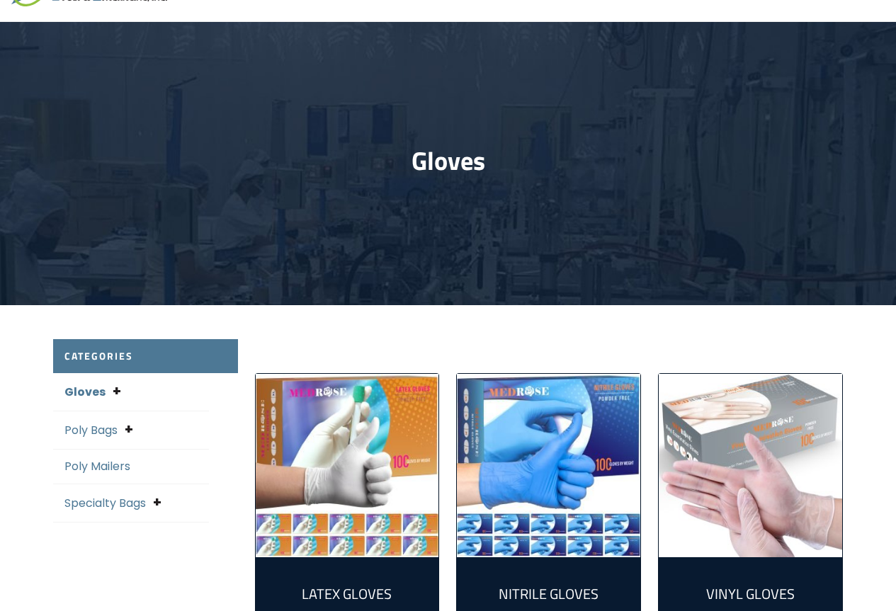
click at [85, 392] on link "Gloves" at bounding box center [84, 392] width 41 height 16
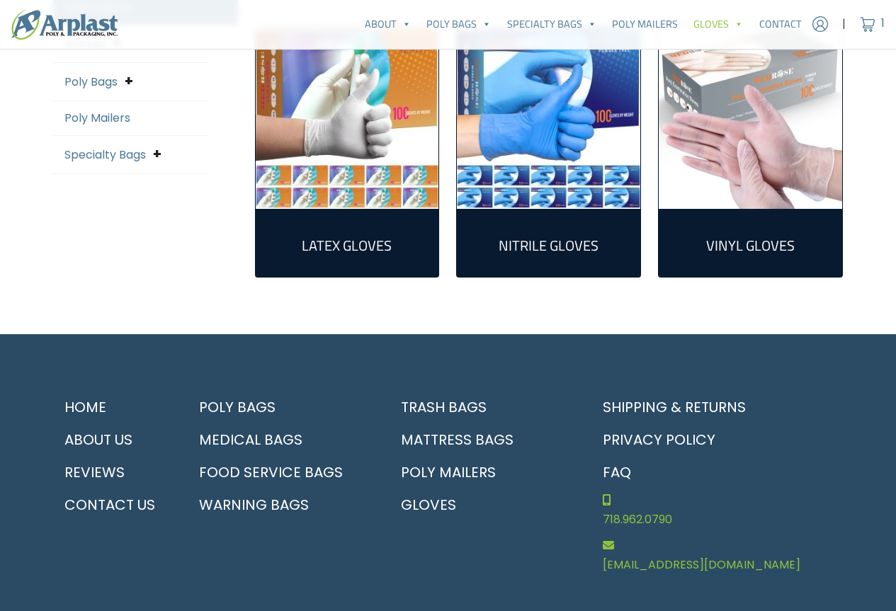
scroll to position [425, 0]
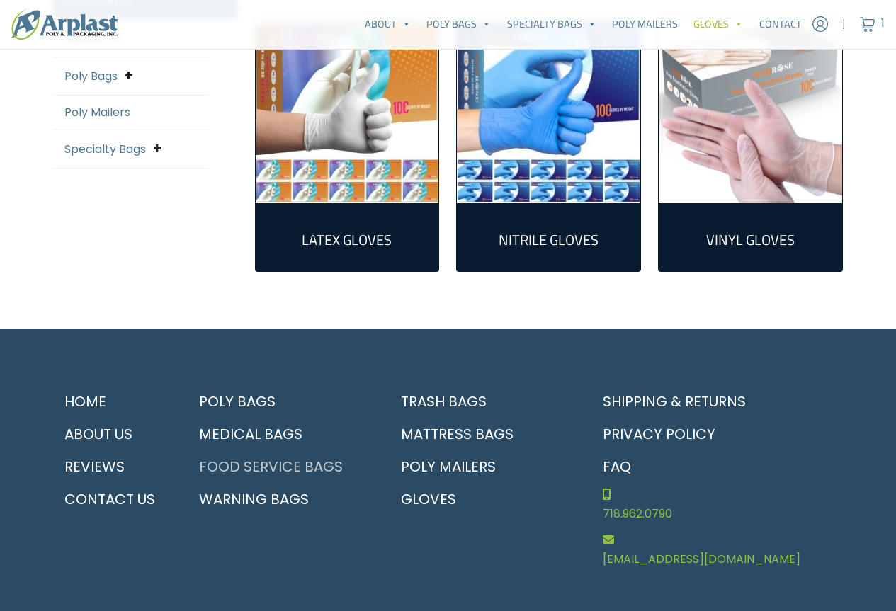
click at [254, 466] on link "Food Service Bags" at bounding box center [280, 467] width 185 height 33
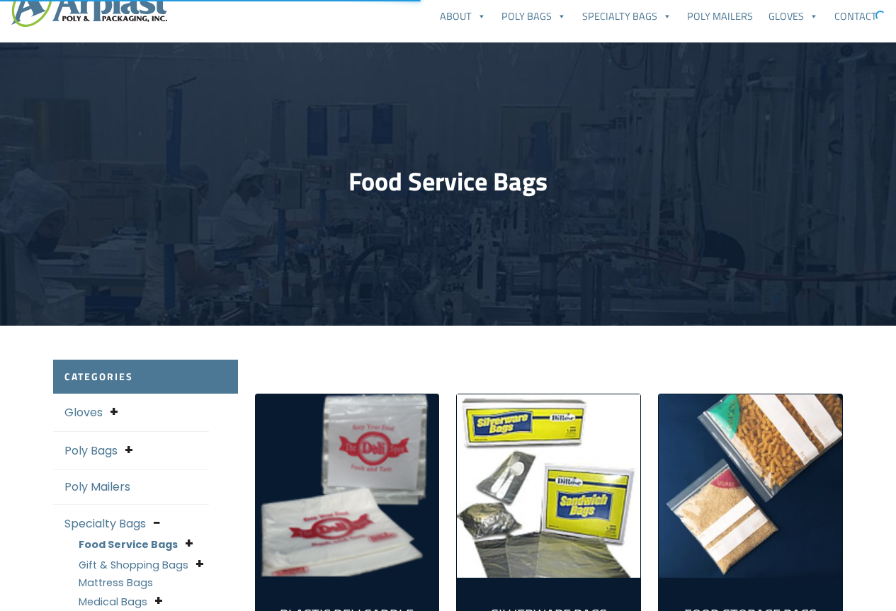
scroll to position [142, 0]
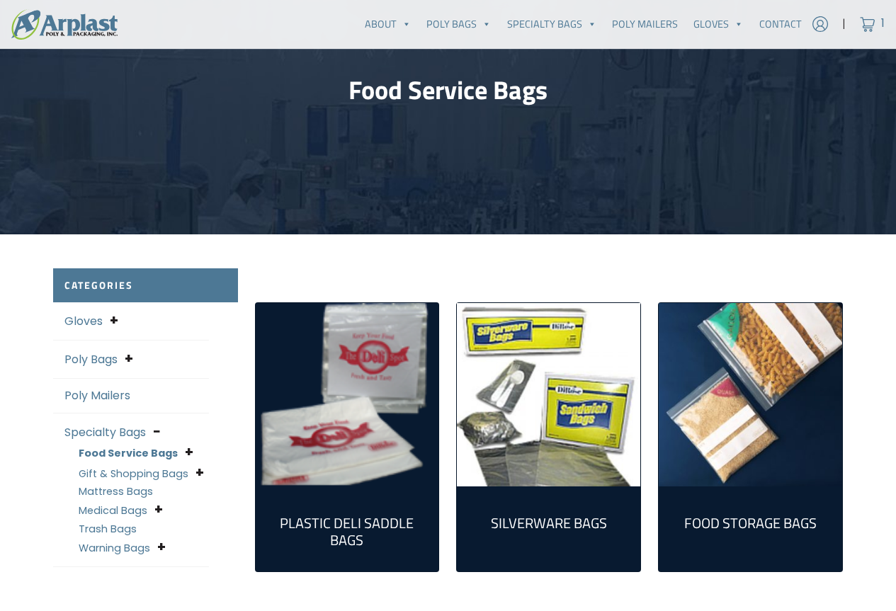
click at [95, 322] on link "Gloves" at bounding box center [83, 321] width 38 height 16
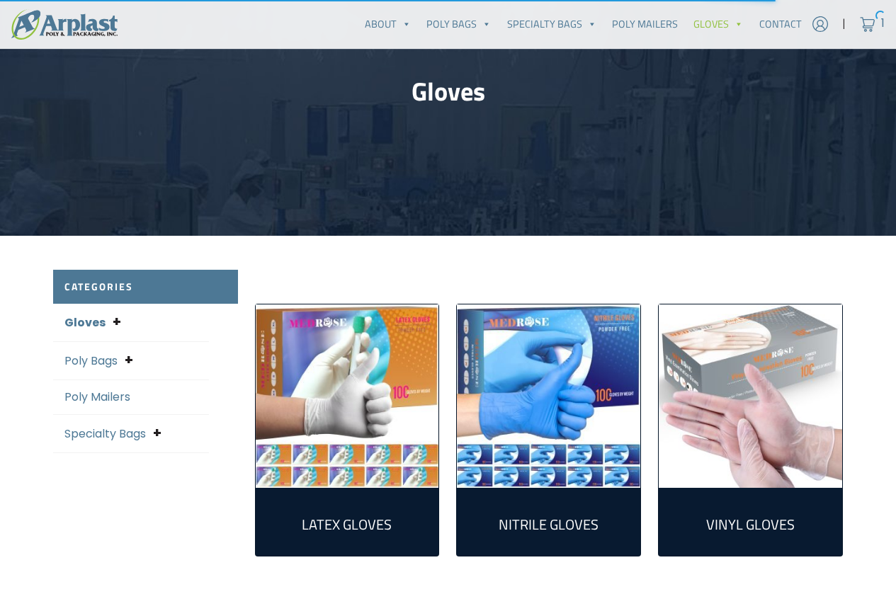
scroll to position [142, 0]
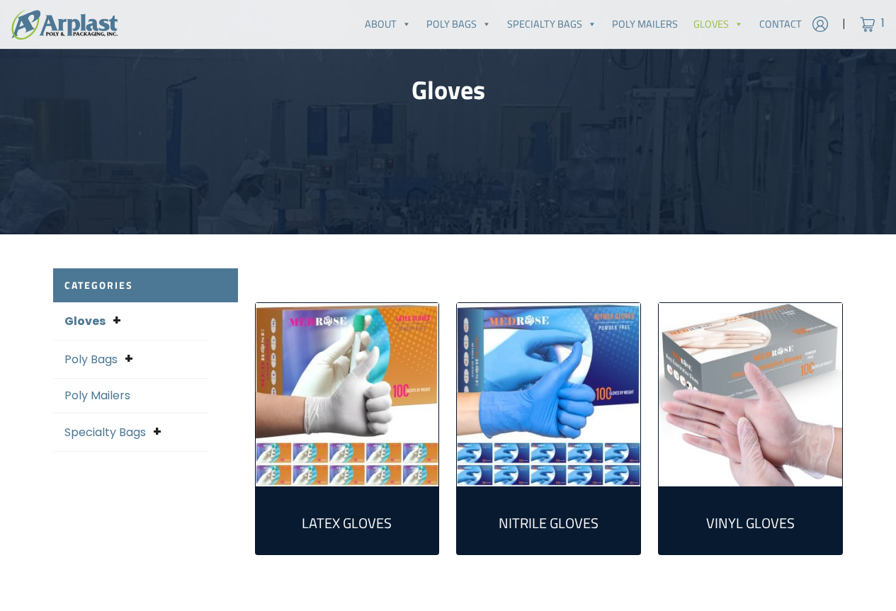
click at [378, 465] on img "Visit product category Latex Gloves" at bounding box center [347, 394] width 183 height 183
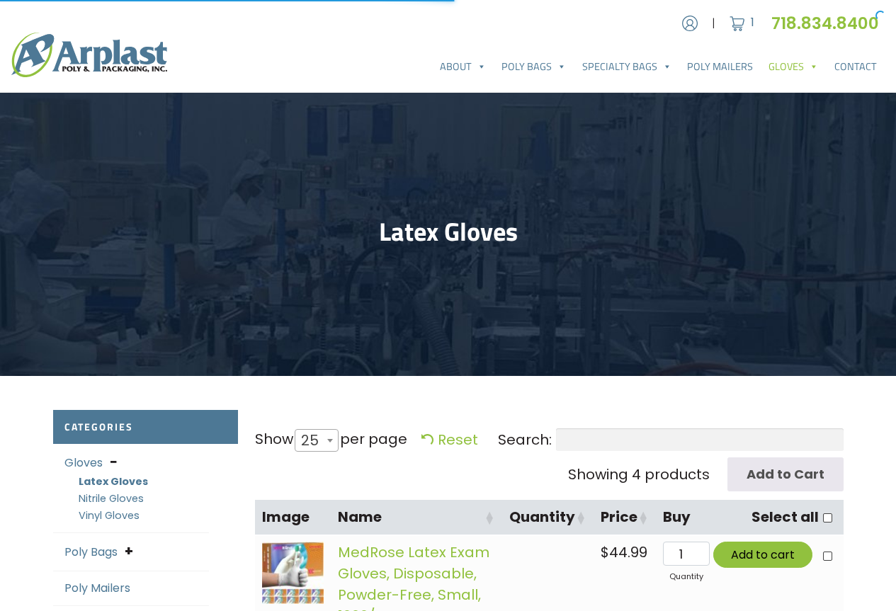
select select "25"
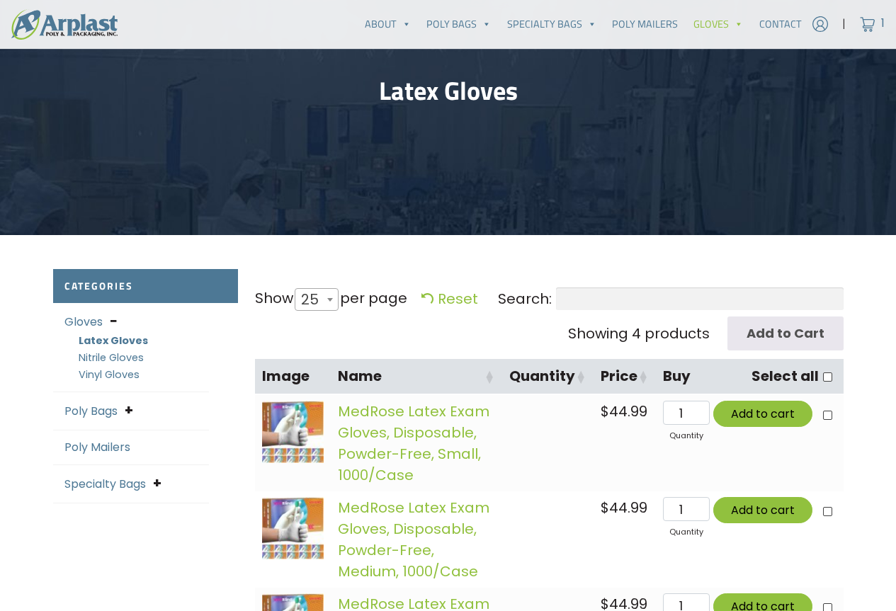
scroll to position [142, 0]
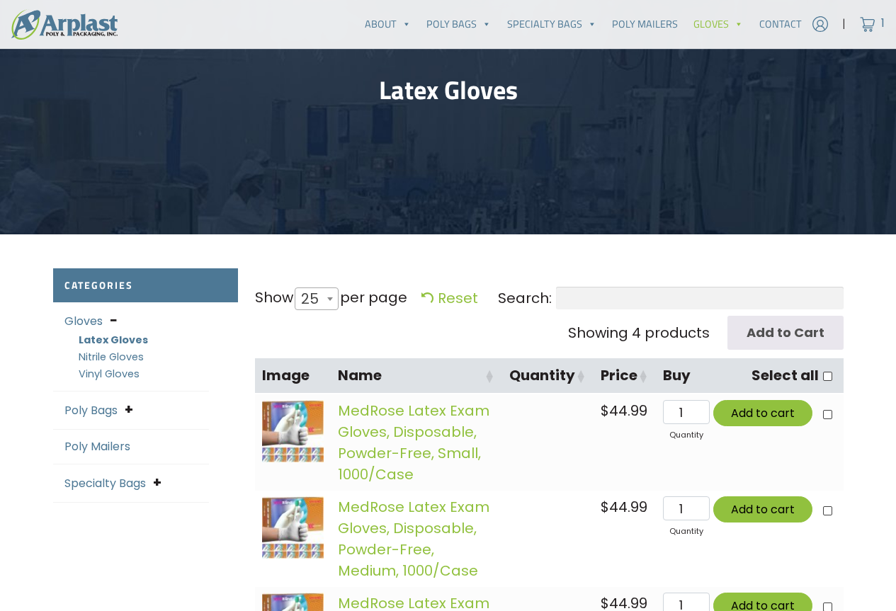
click at [126, 358] on link "Nitrile Gloves" at bounding box center [111, 357] width 65 height 14
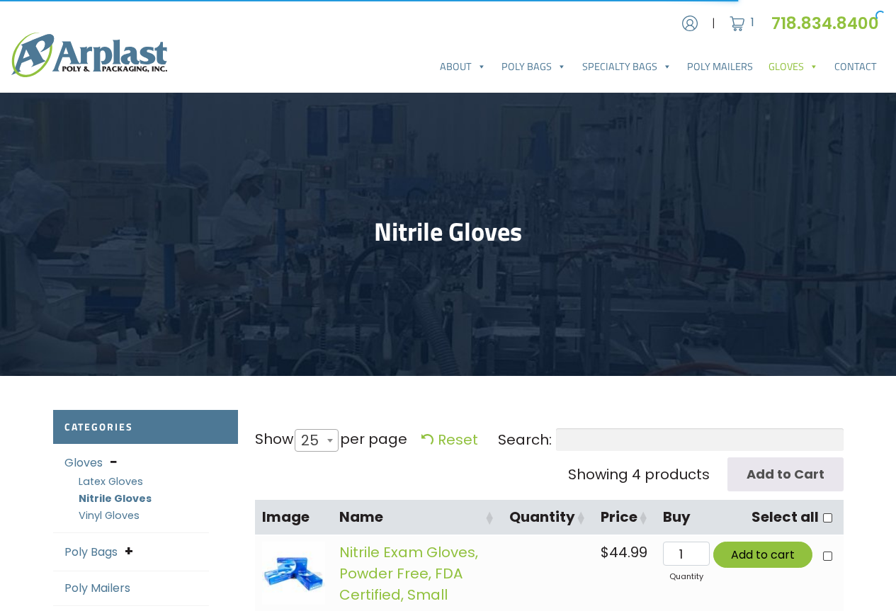
select select "25"
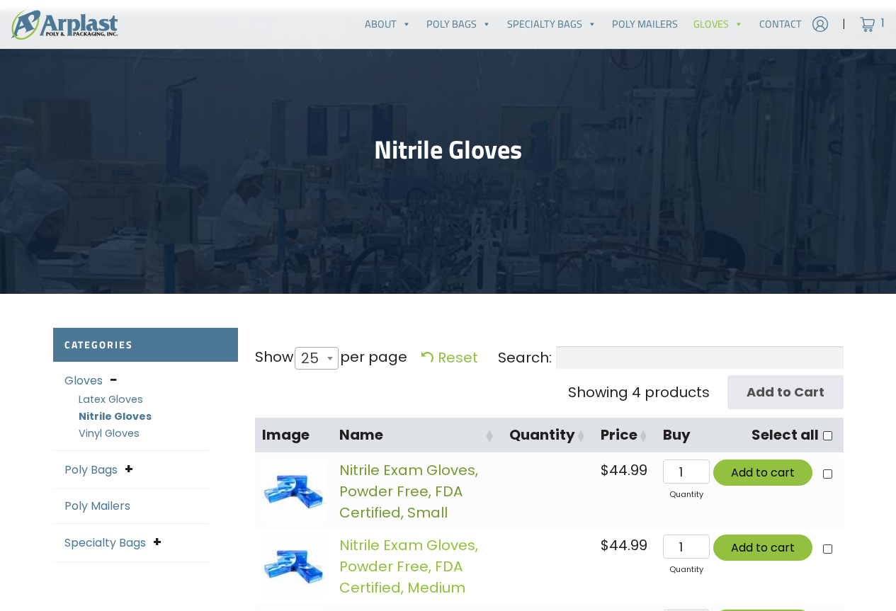
scroll to position [71, 0]
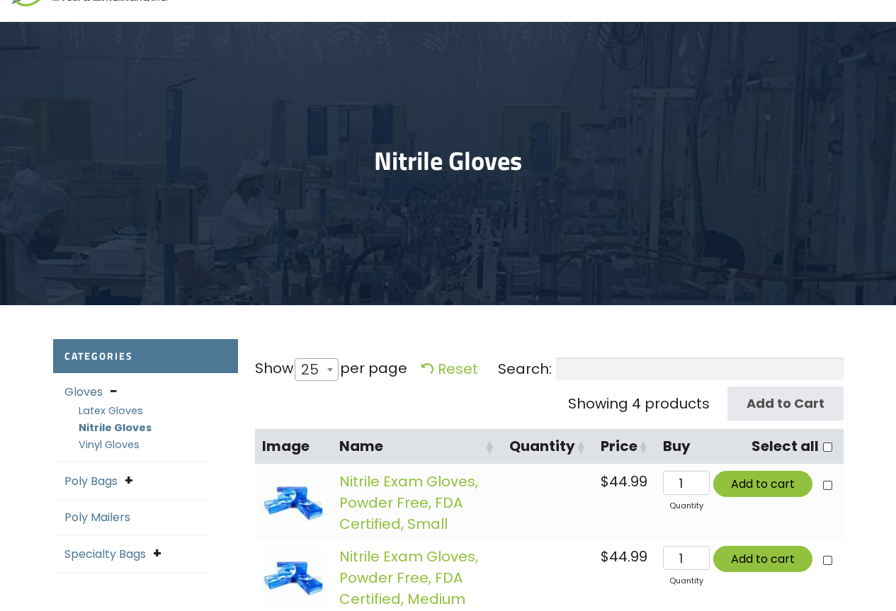
click at [120, 445] on link "Vinyl Gloves" at bounding box center [109, 445] width 61 height 14
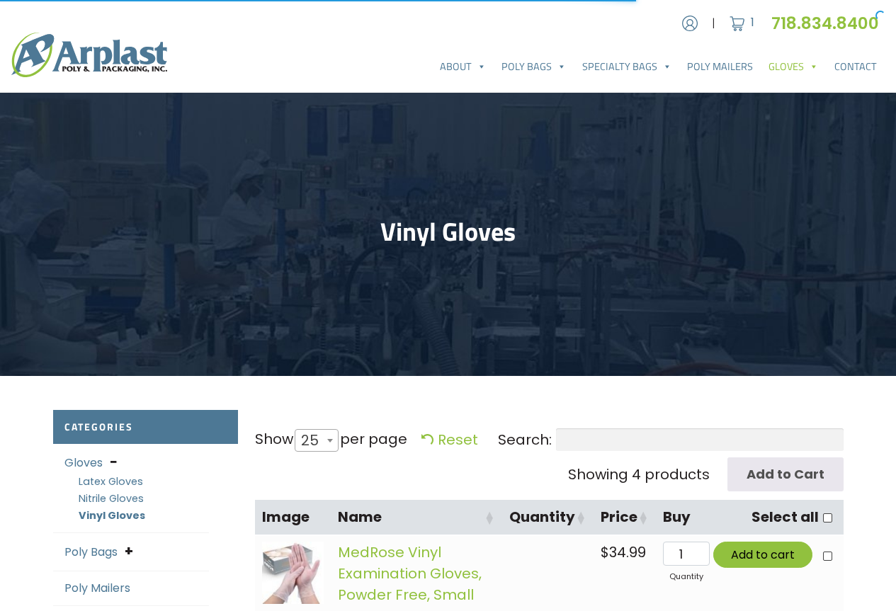
select select "25"
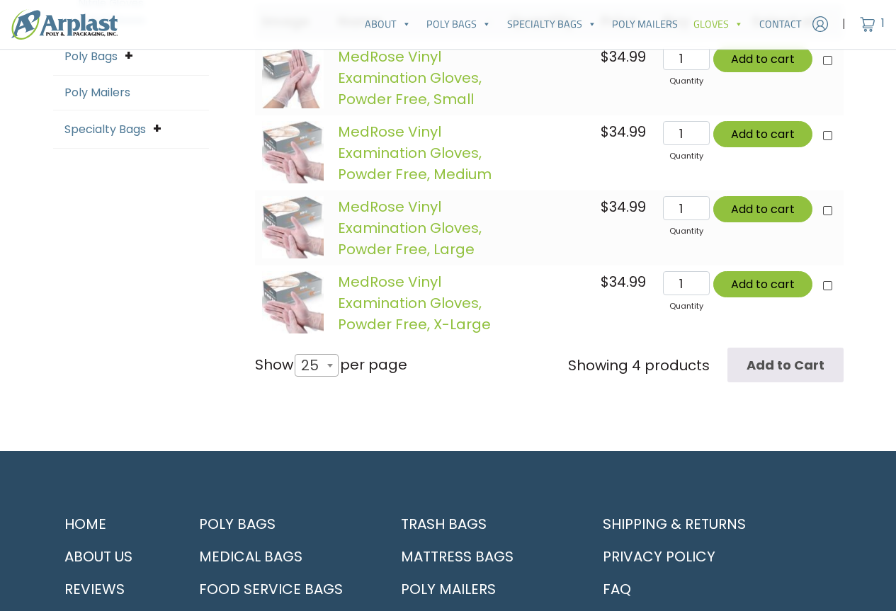
scroll to position [425, 0]
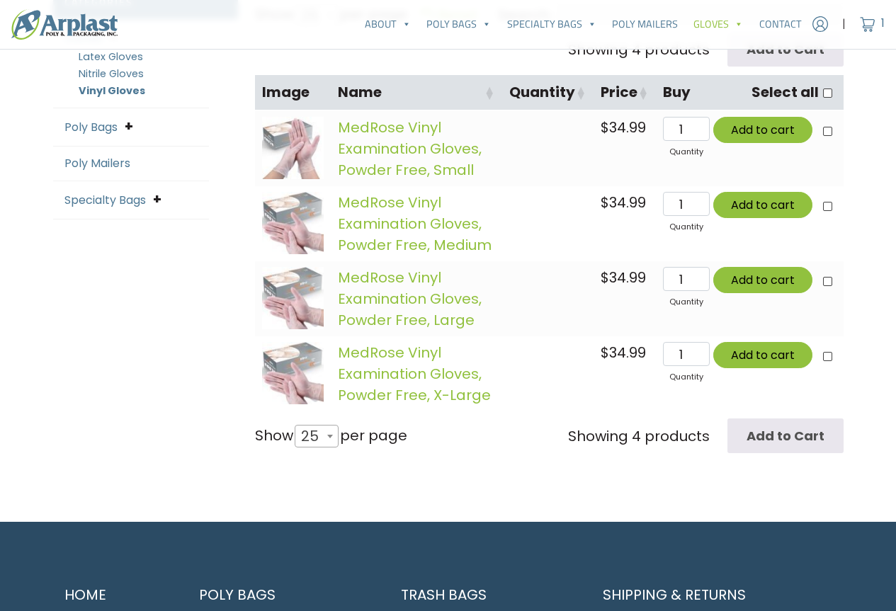
click at [294, 280] on img at bounding box center [293, 298] width 62 height 62
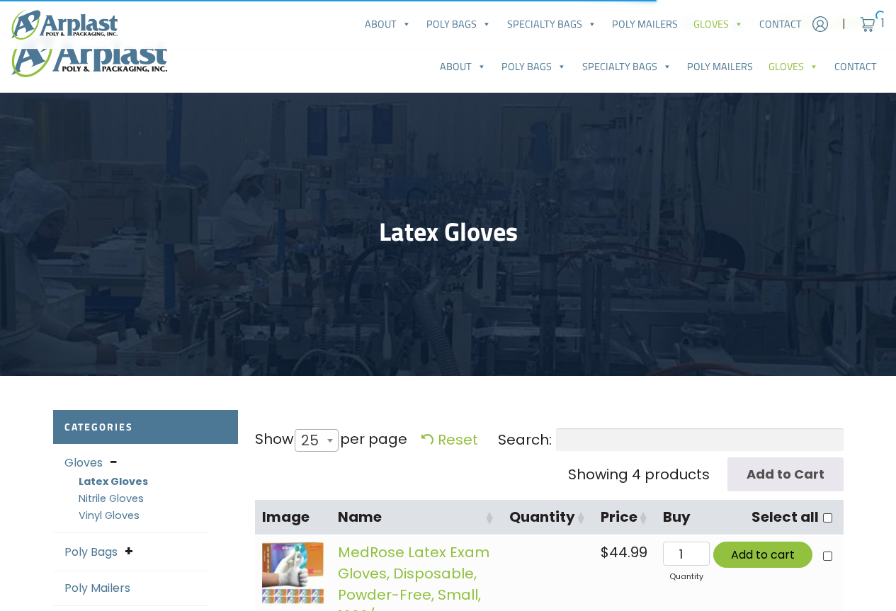
select select "25"
